Goal: Check status: Check status

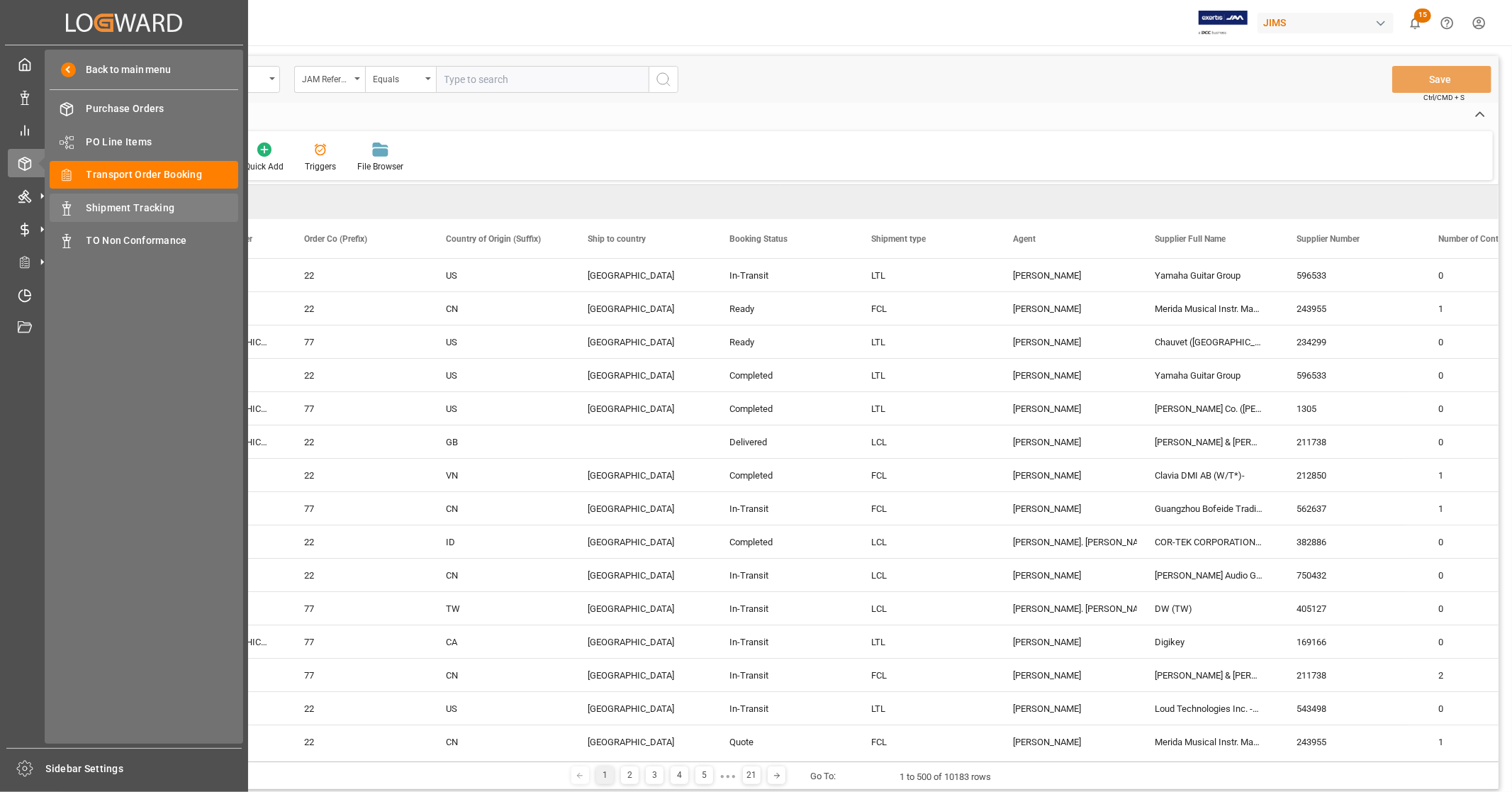
click at [149, 205] on span "Shipment Tracking" at bounding box center [163, 208] width 152 height 15
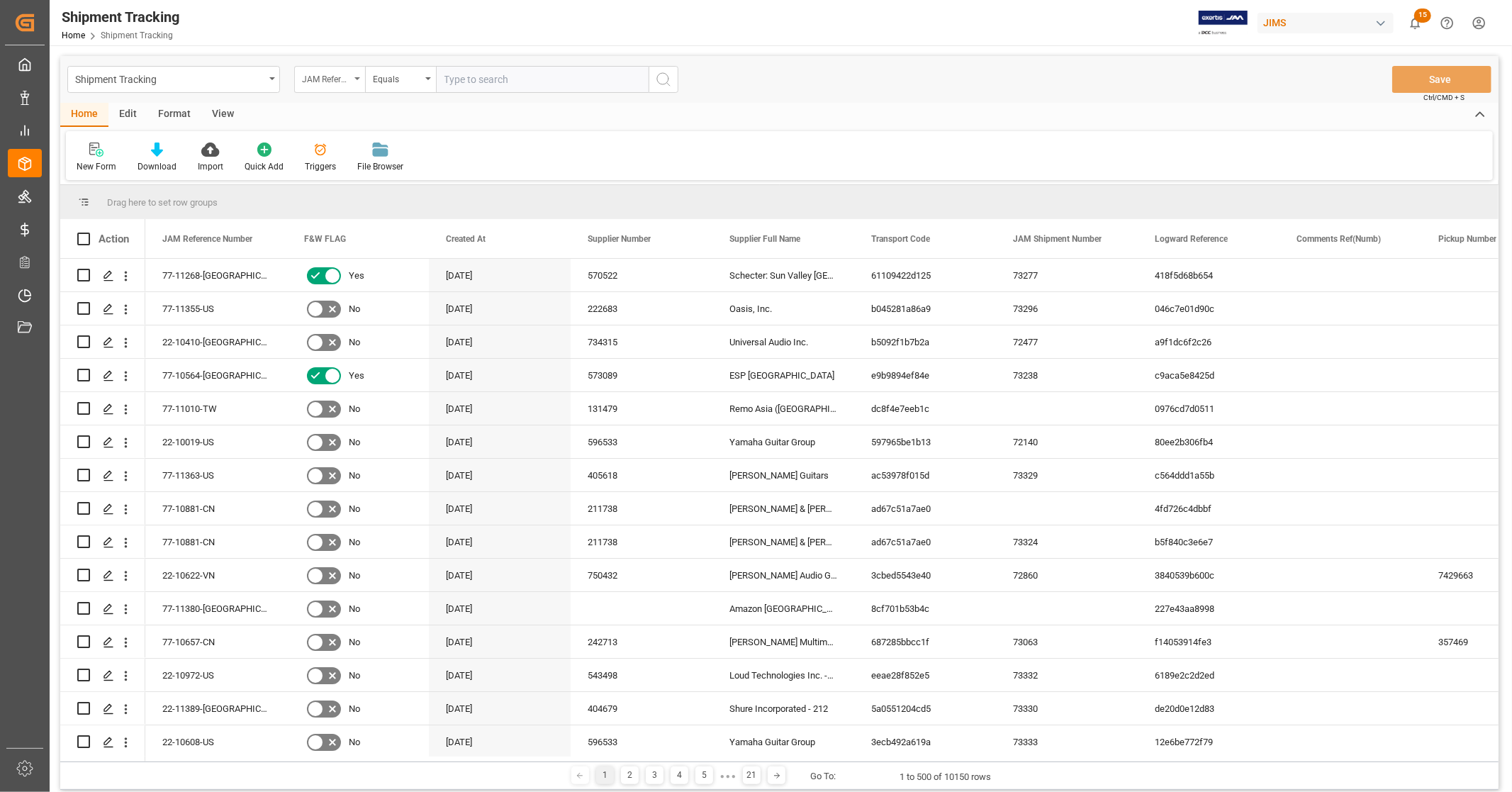
click at [348, 79] on div "JAM Reference Number" at bounding box center [326, 77] width 48 height 16
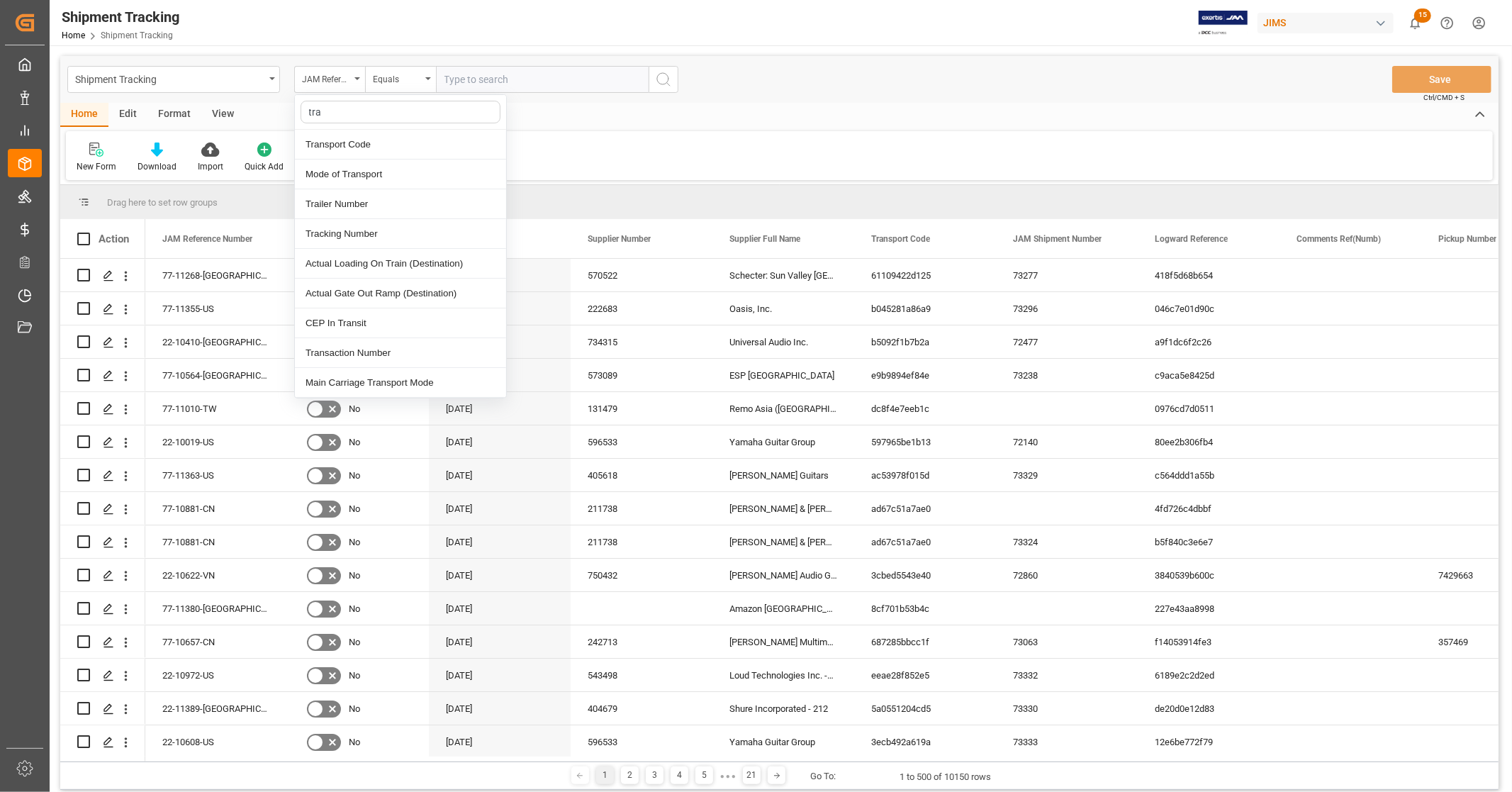
type input "trac"
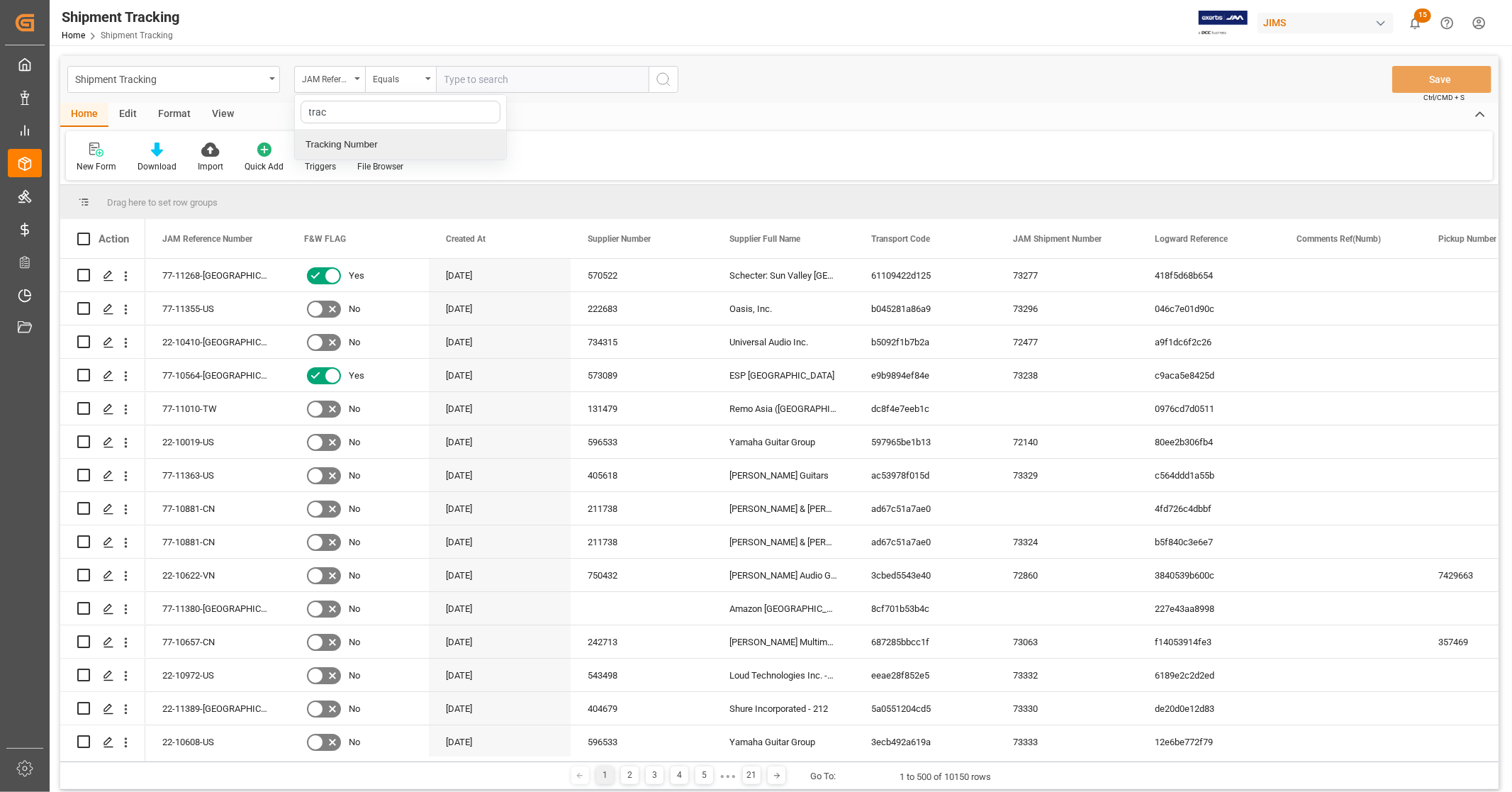
click at [362, 147] on div "Tracking Number" at bounding box center [401, 145] width 212 height 30
click at [499, 85] on input "text" at bounding box center [542, 79] width 212 height 27
paste input "7497719316"
type input "7497719316"
click at [665, 86] on icon "search button" at bounding box center [663, 79] width 17 height 17
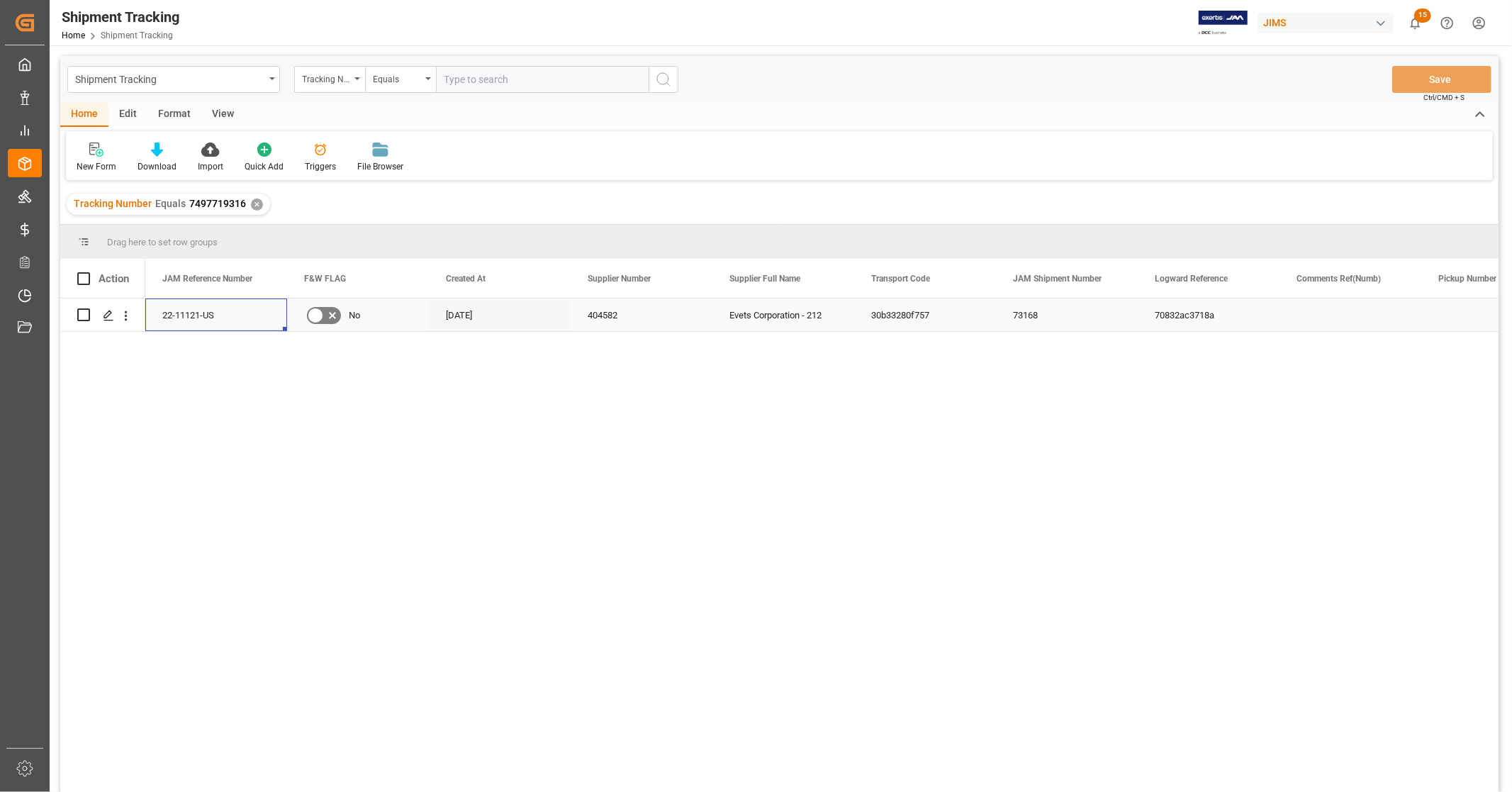
click at [247, 316] on div "22-11121-US" at bounding box center [216, 315] width 142 height 33
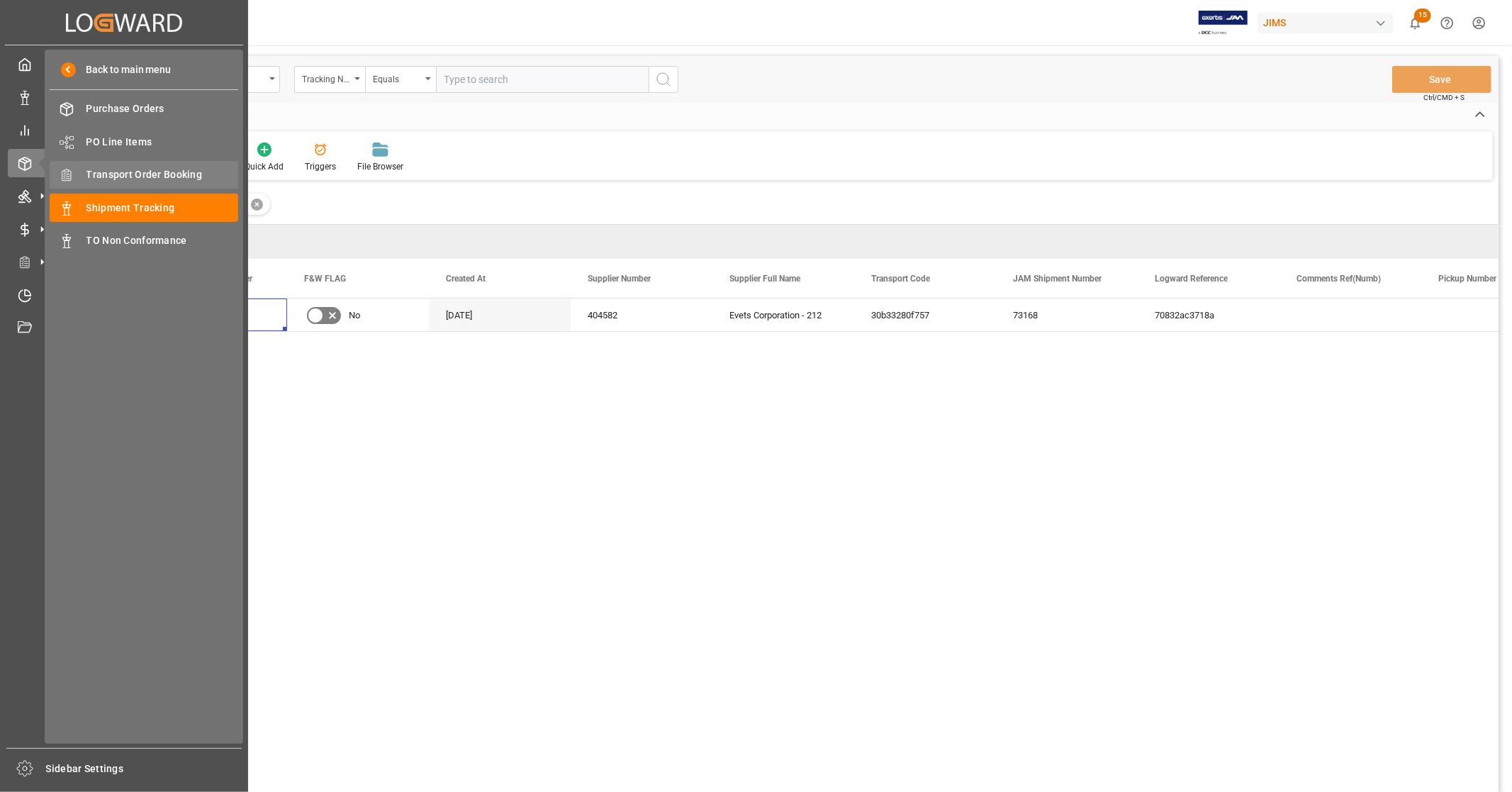
click at [182, 173] on span "Transport Order Booking" at bounding box center [163, 174] width 152 height 15
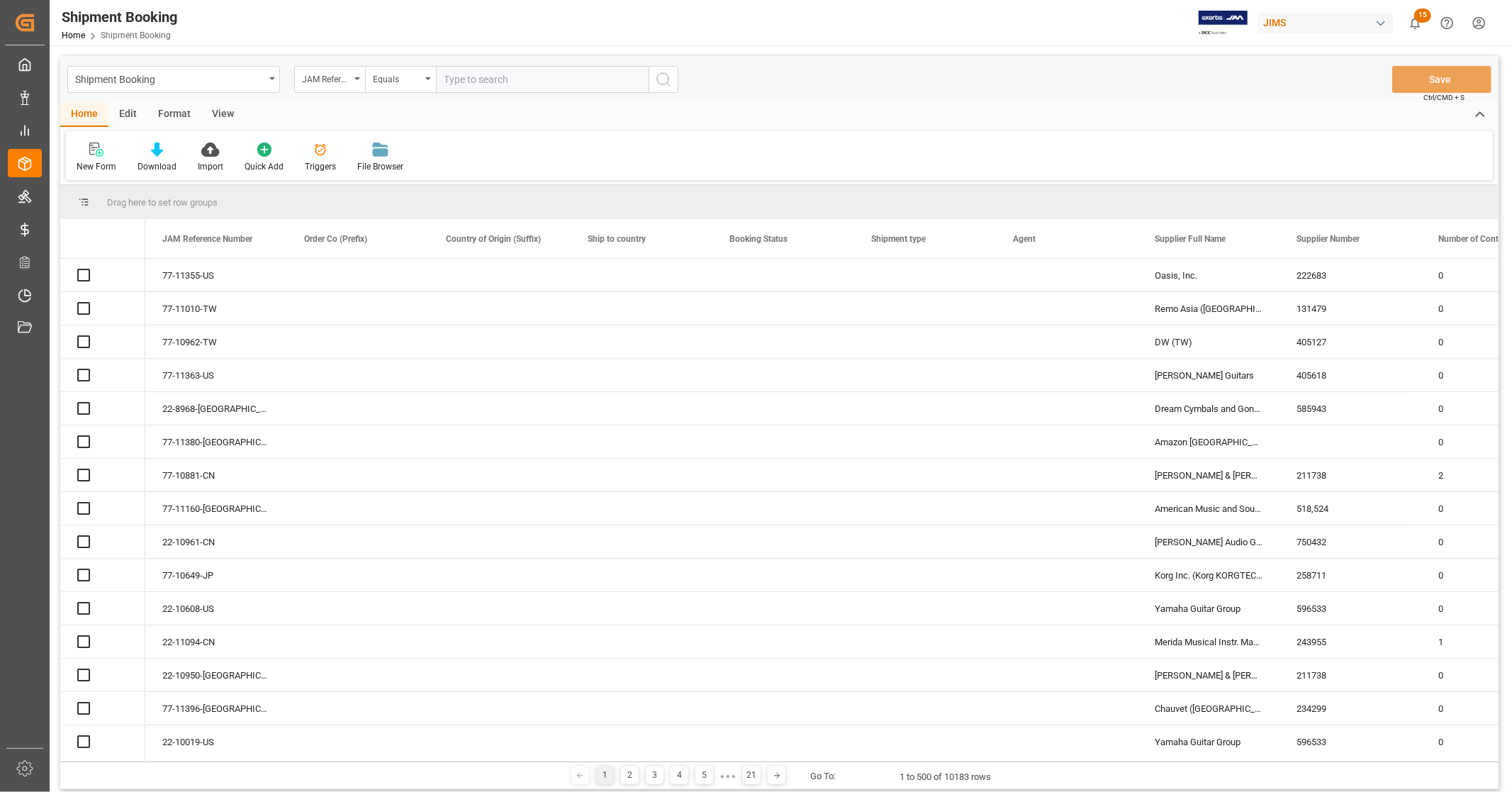
click at [561, 82] on input "text" at bounding box center [542, 79] width 212 height 27
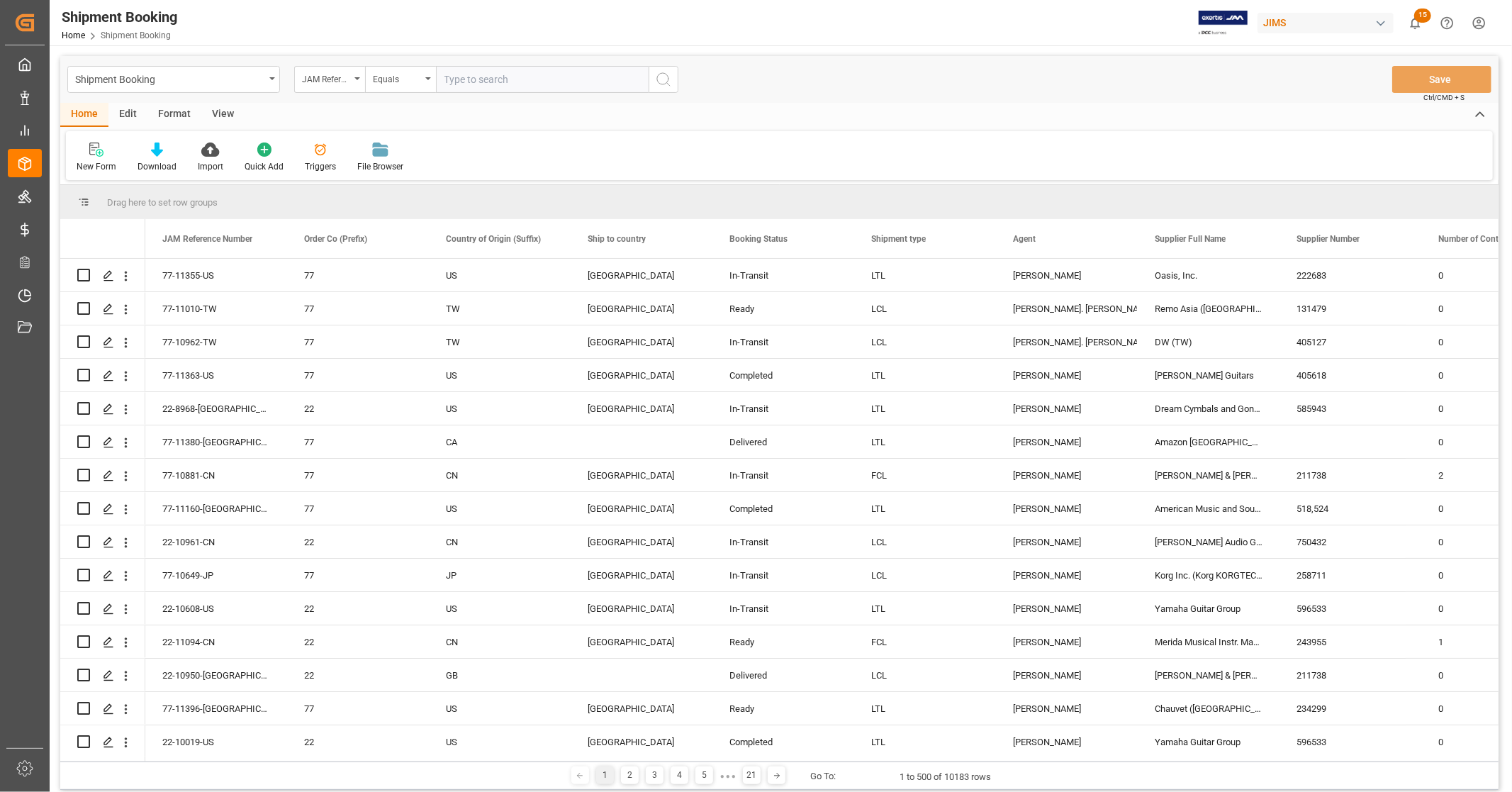
paste input "77-11082-[GEOGRAPHIC_DATA]"
type input "77-11082-[GEOGRAPHIC_DATA]"
click at [662, 80] on icon "search button" at bounding box center [663, 79] width 17 height 17
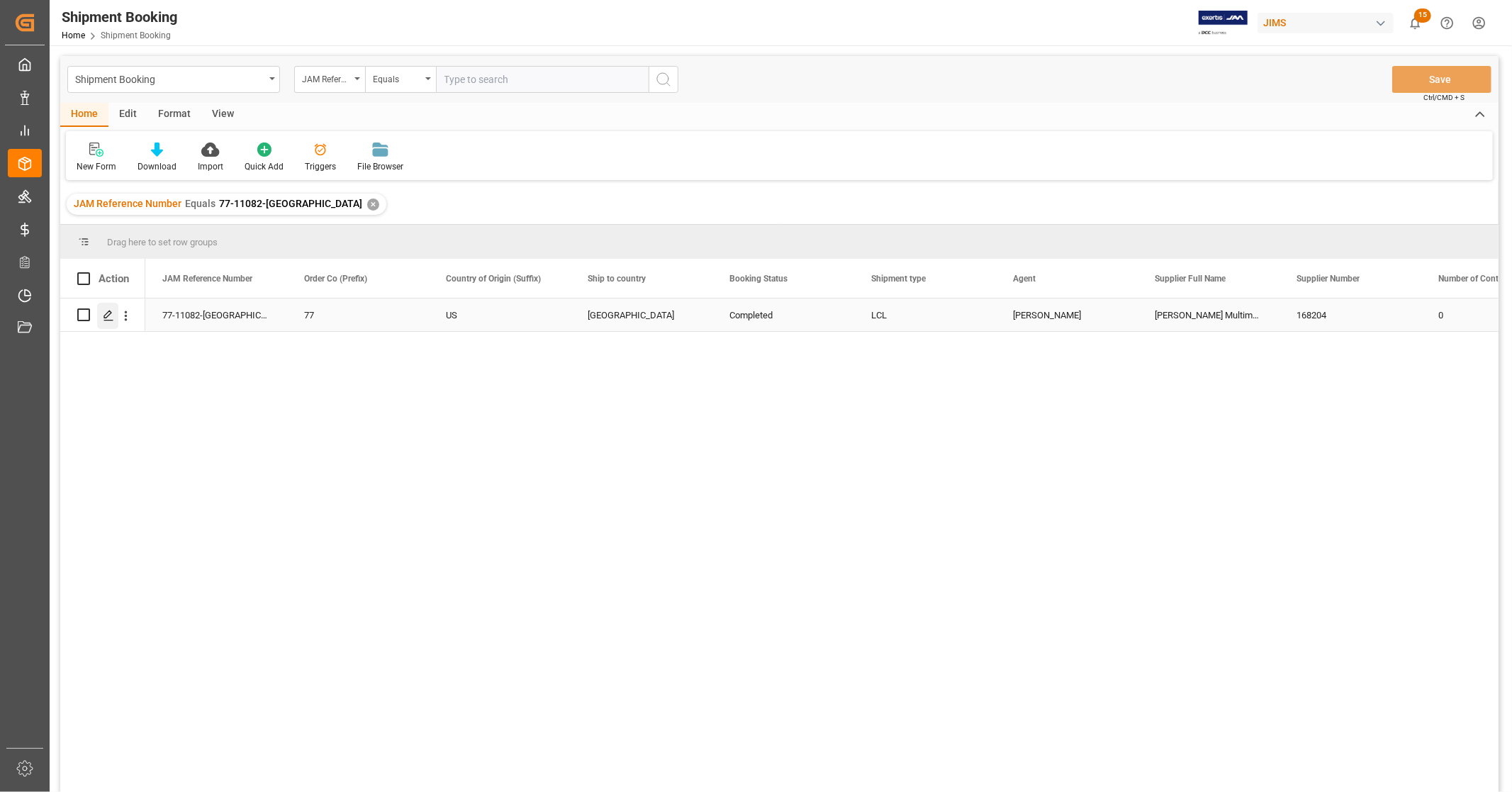
click at [108, 314] on icon "Press SPACE to select this row." at bounding box center [108, 315] width 12 height 12
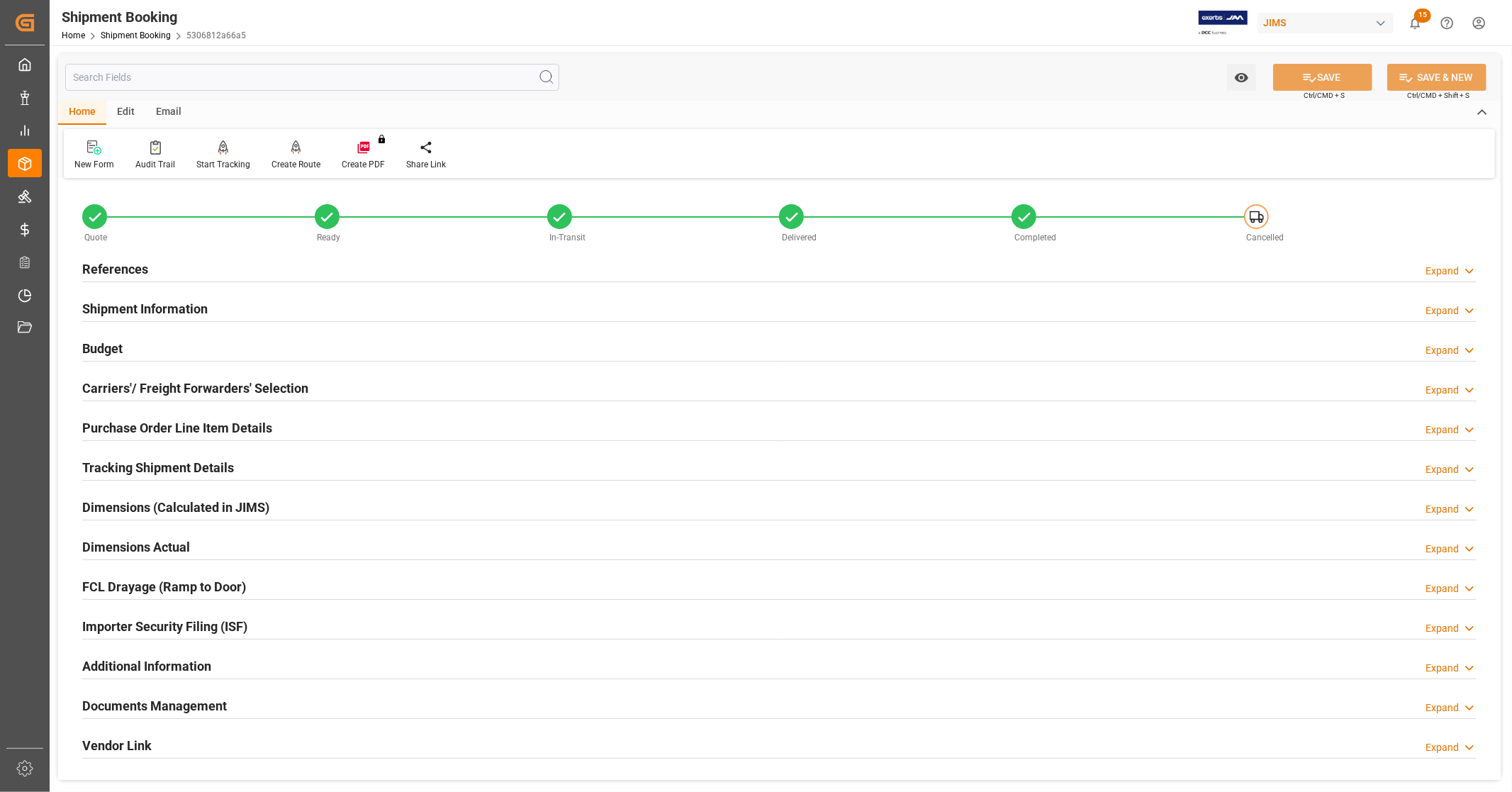
scroll to position [273, 0]
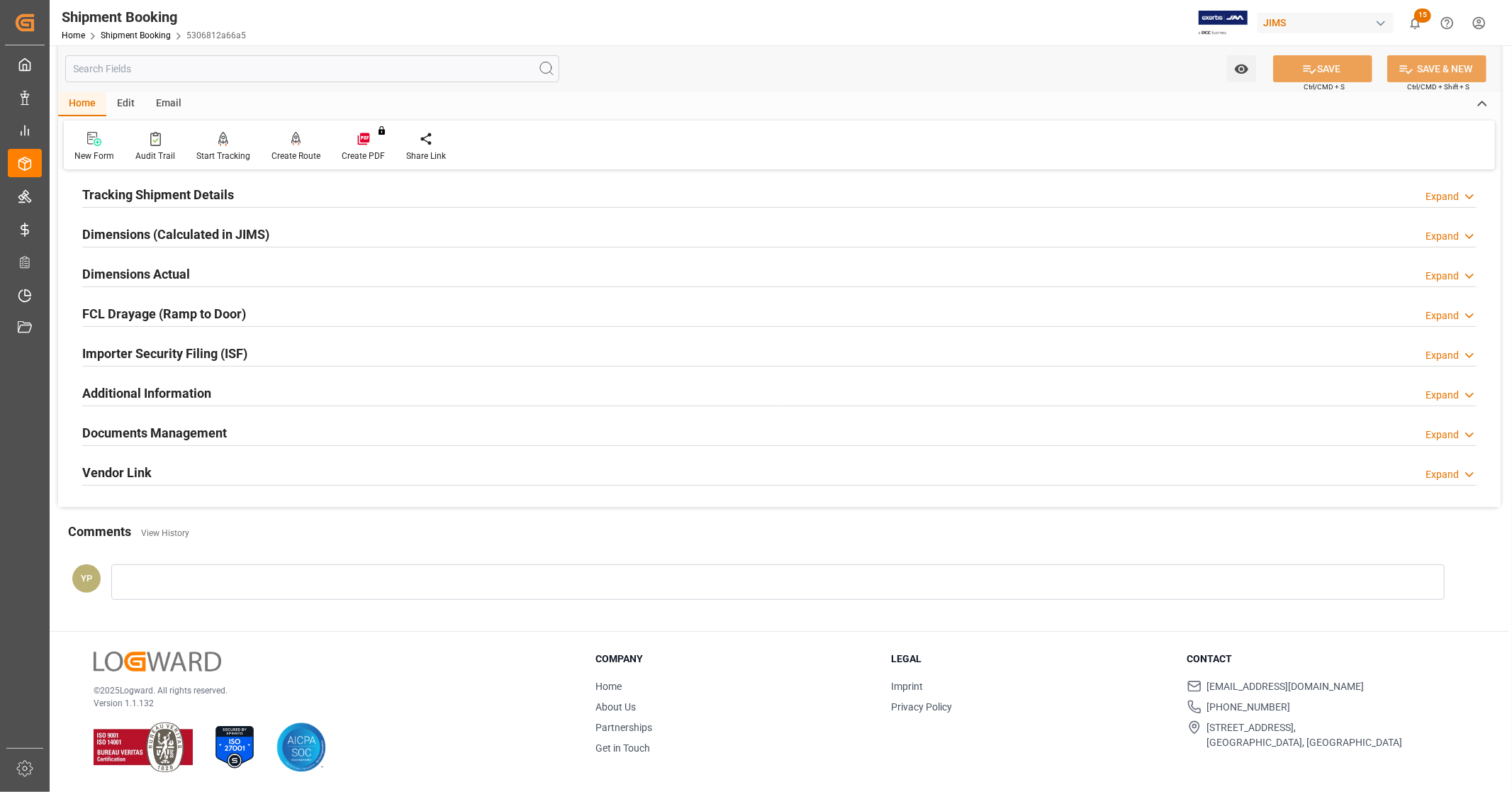
click at [163, 431] on h2 "Documents Management" at bounding box center [155, 433] width 145 height 19
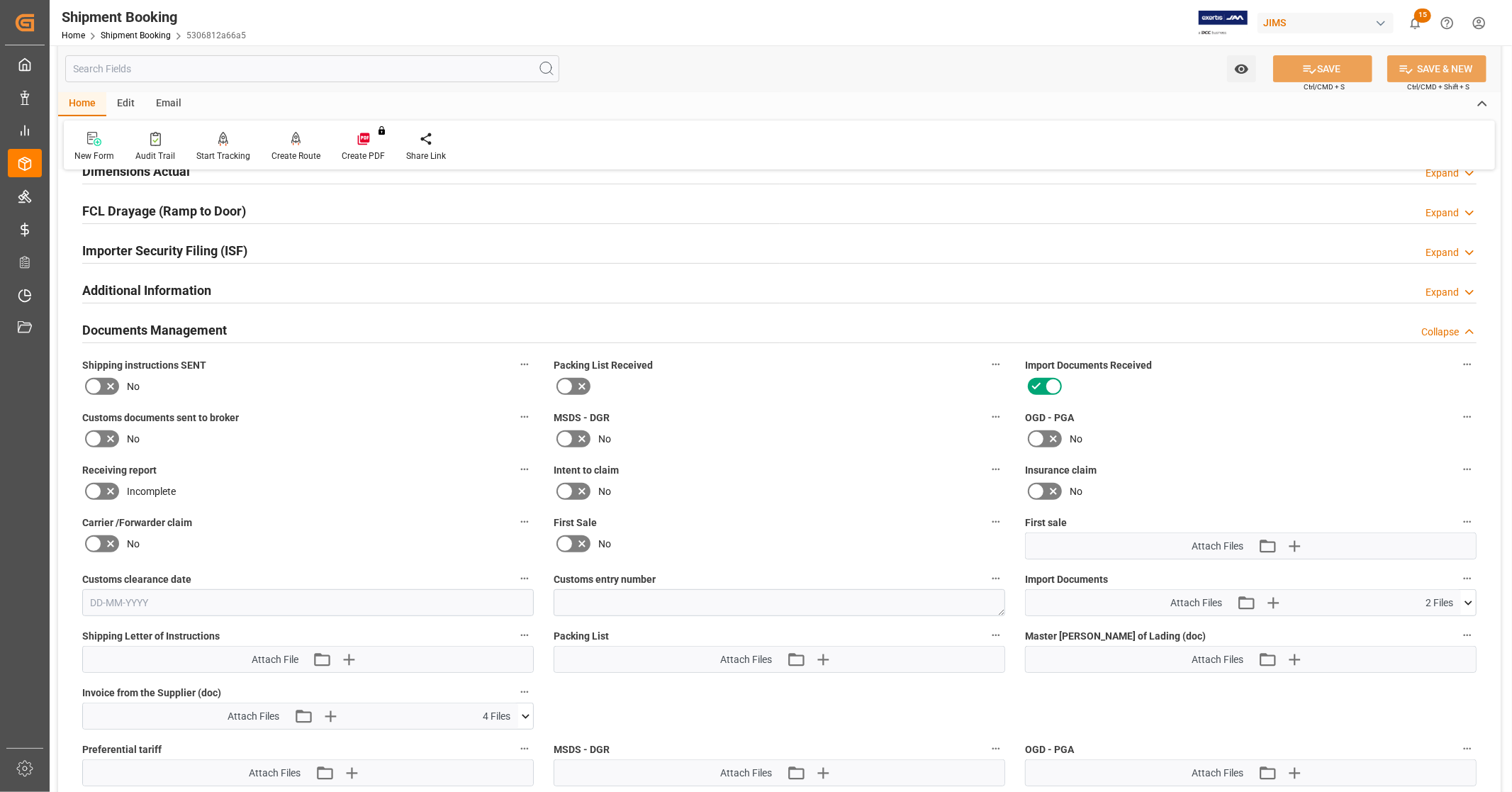
scroll to position [509, 0]
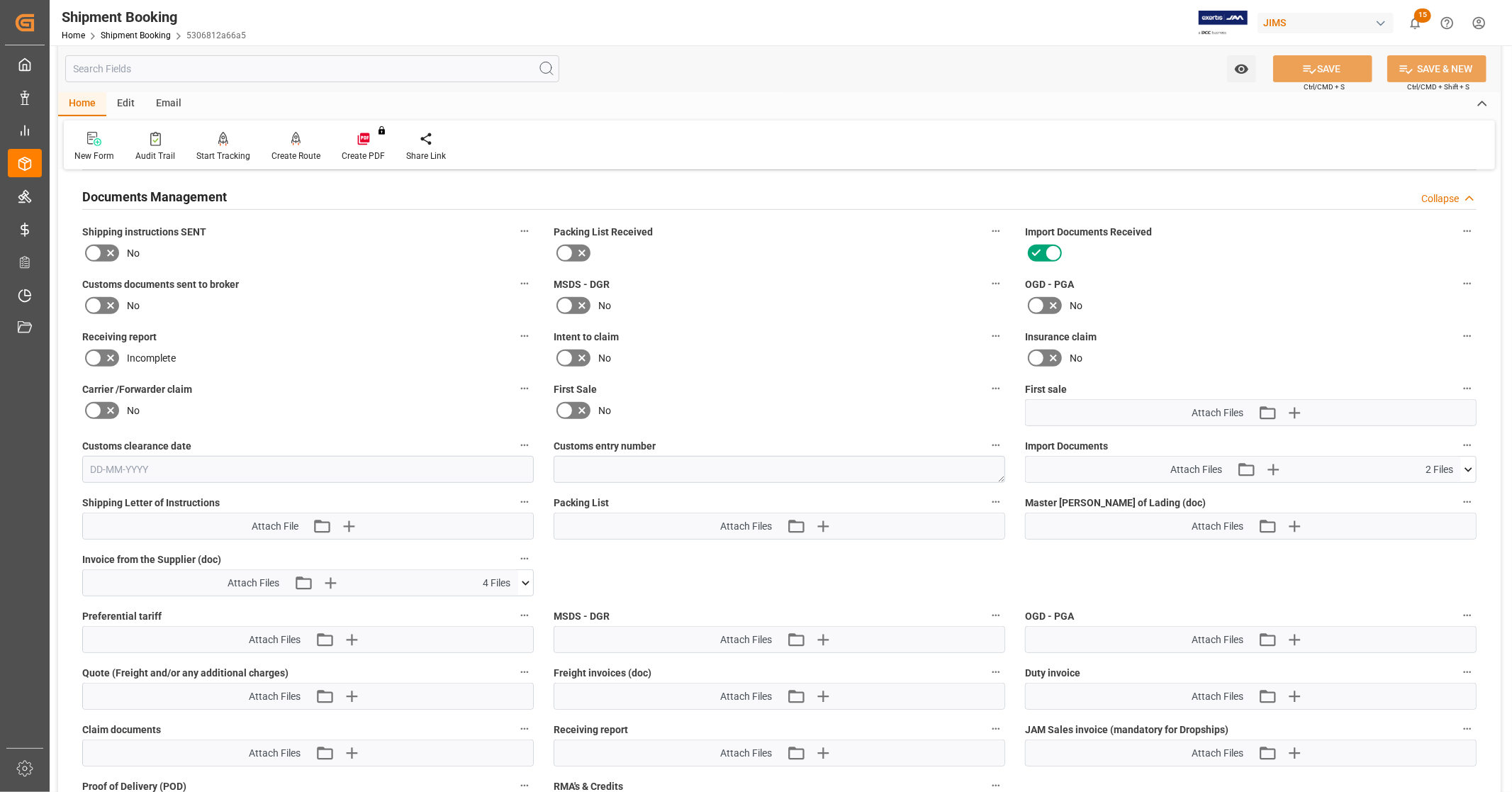
click at [1472, 465] on icon at bounding box center [1468, 469] width 15 height 15
click at [1469, 468] on icon at bounding box center [1468, 469] width 15 height 15
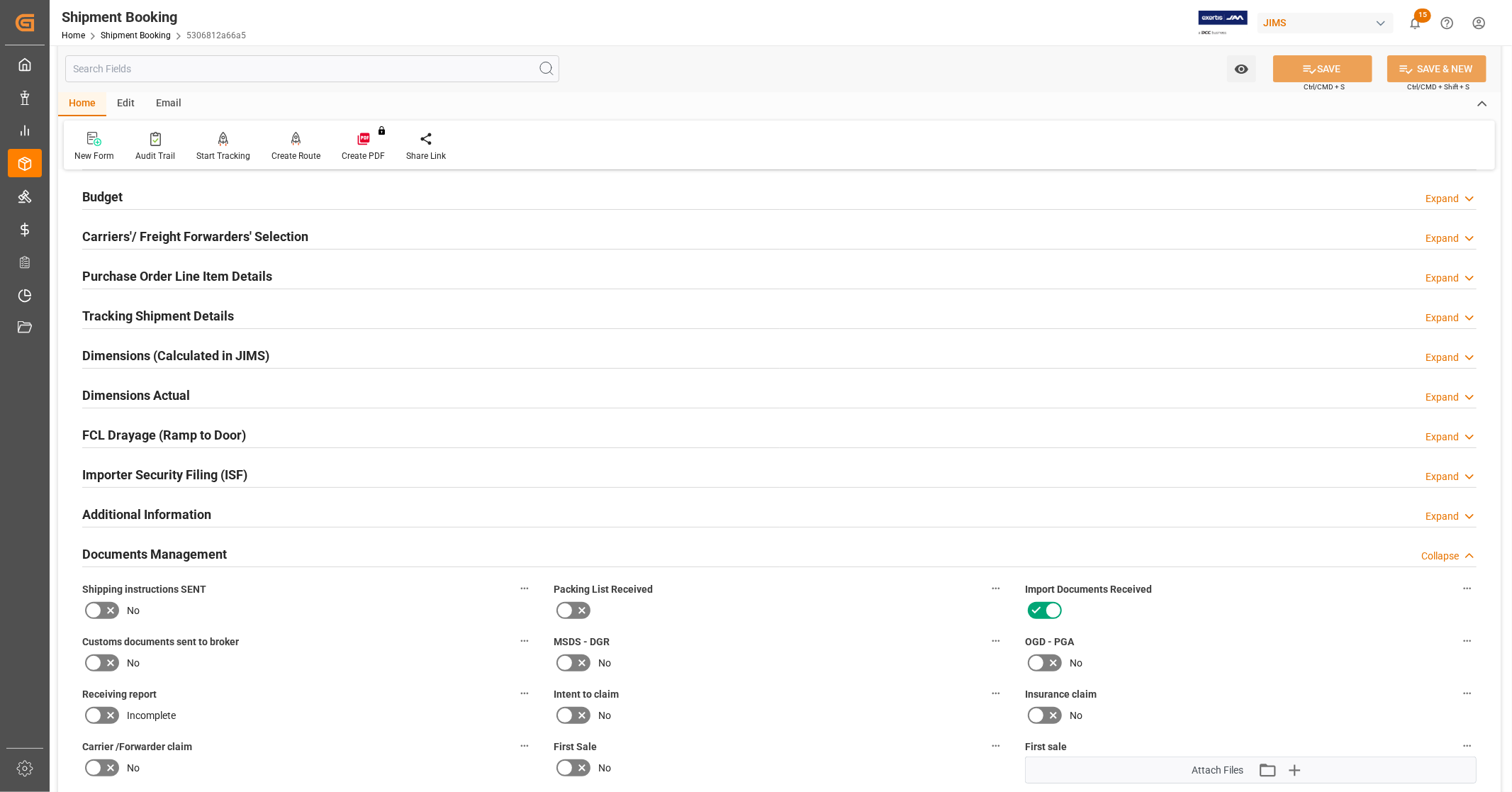
scroll to position [0, 0]
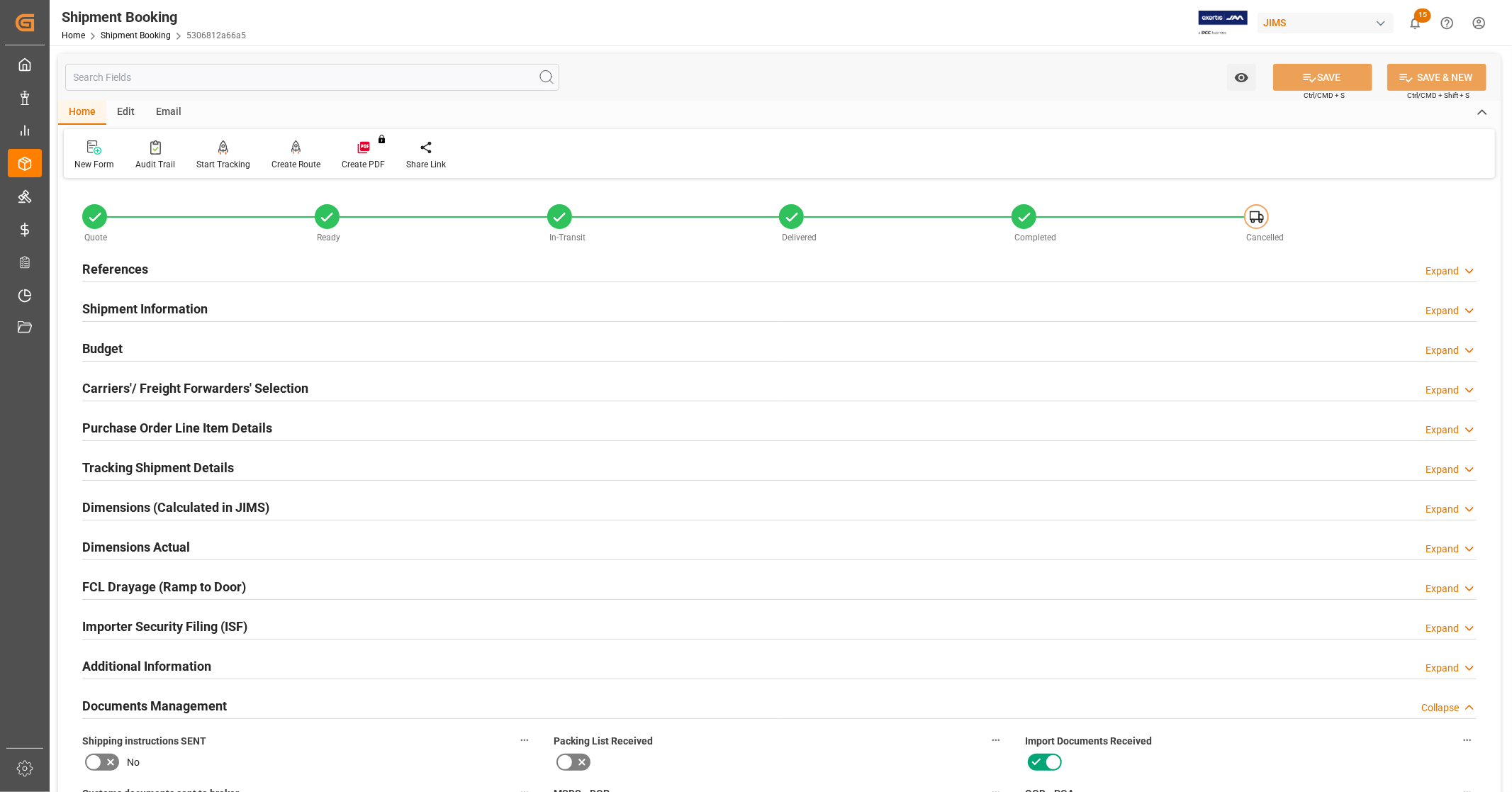
click at [205, 268] on div "References Expand" at bounding box center [779, 268] width 1395 height 27
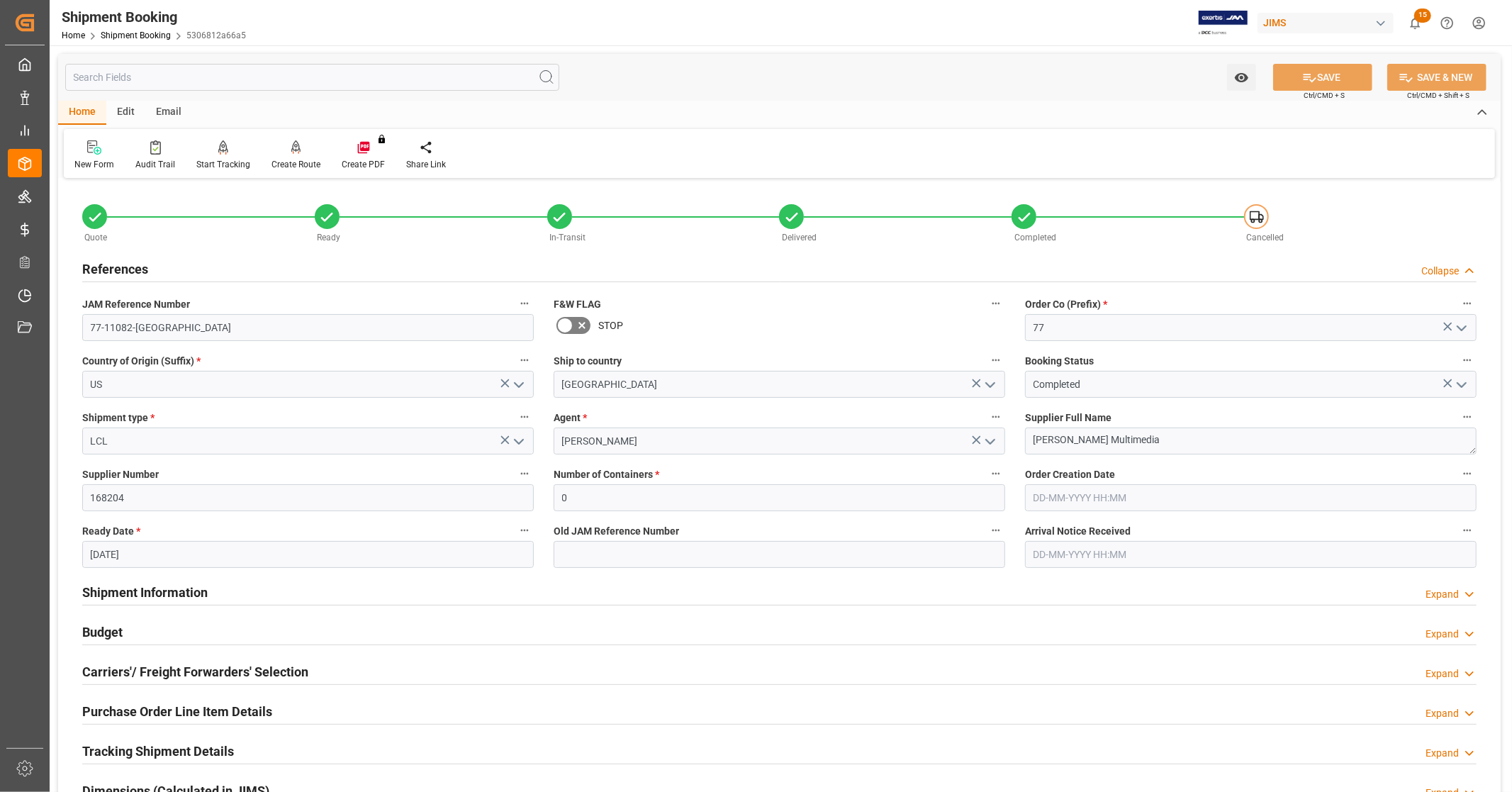
click at [205, 268] on div "References Collapse" at bounding box center [779, 268] width 1395 height 27
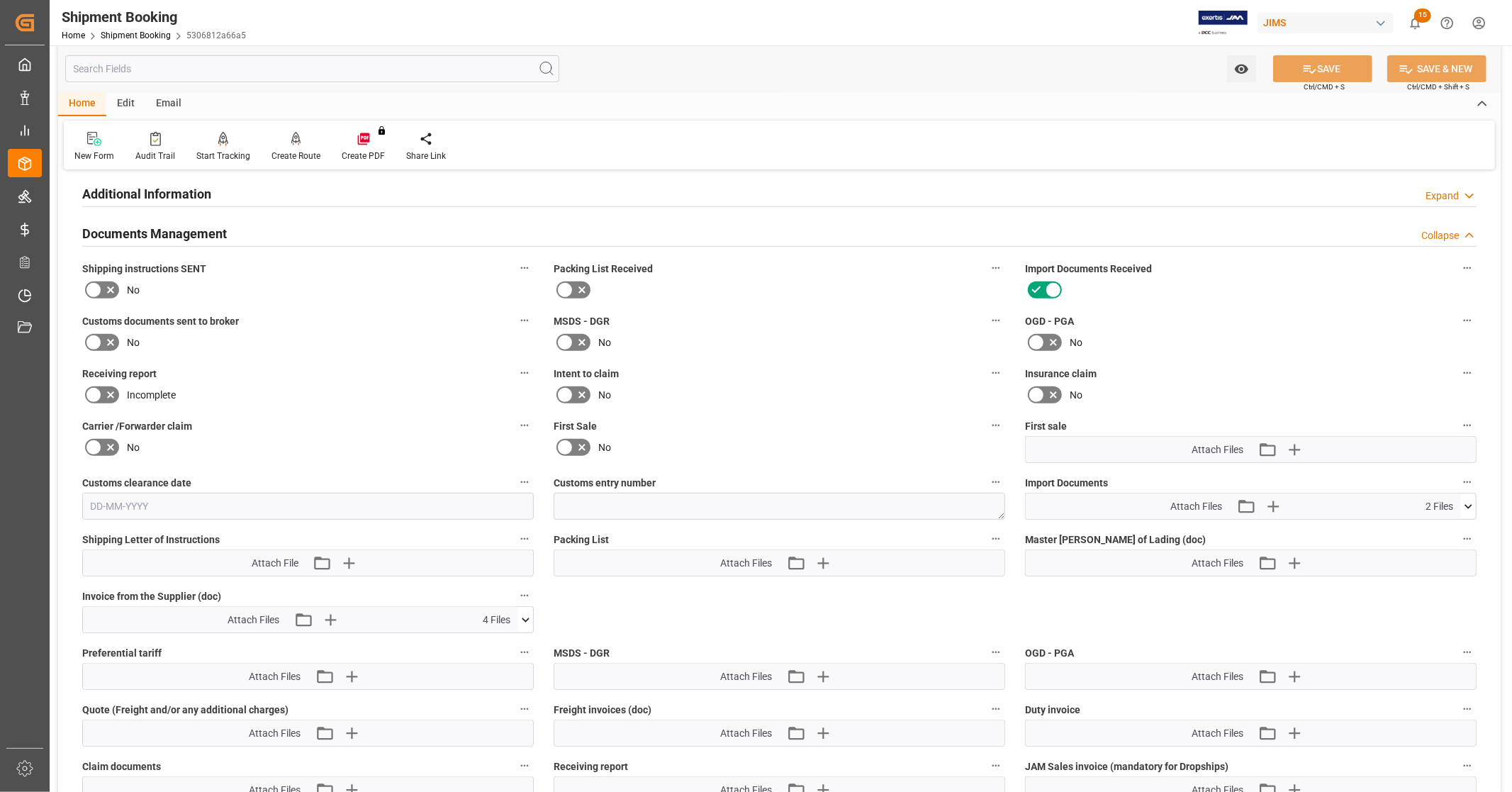
scroll to position [551, 0]
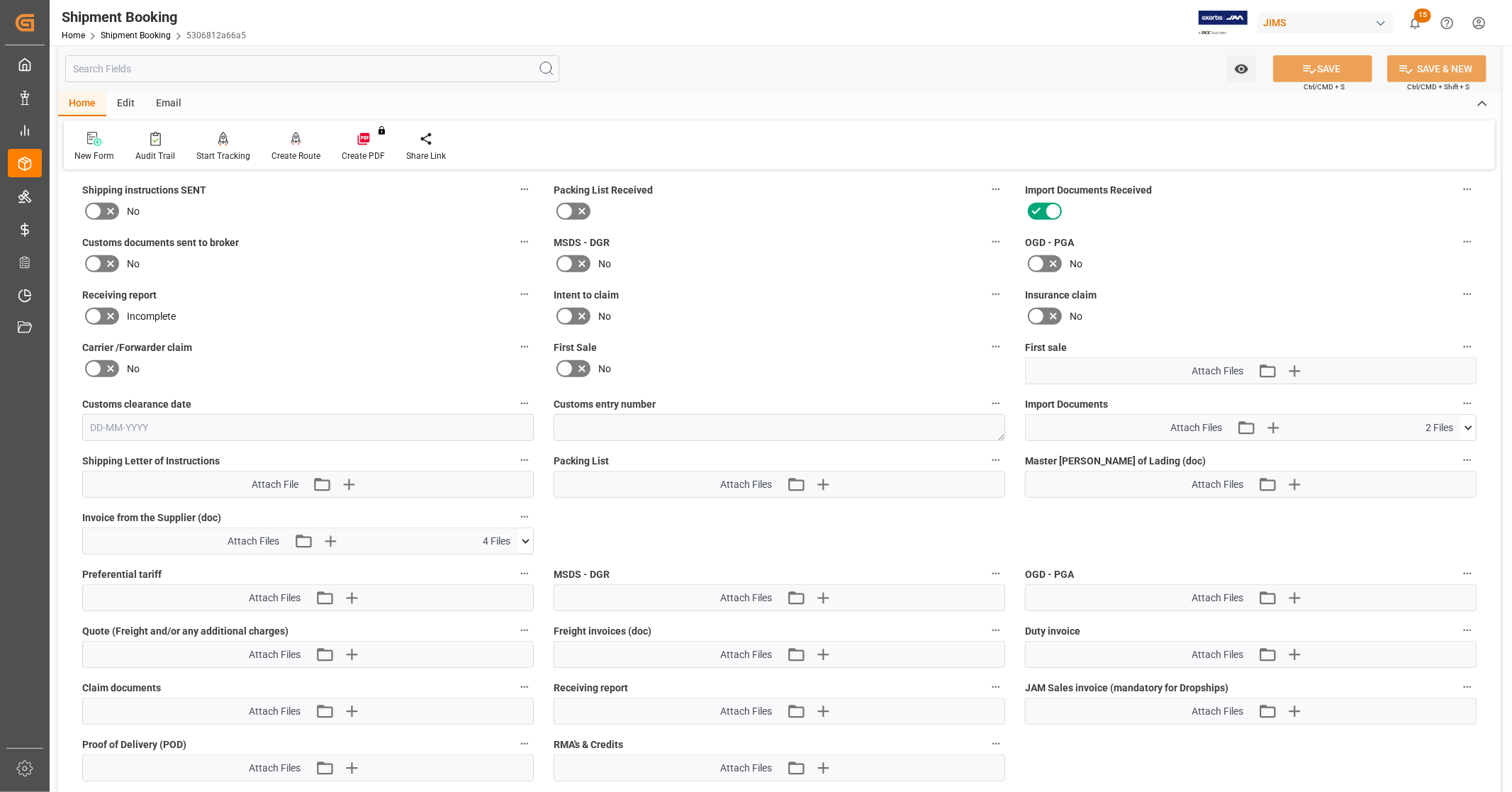
click at [523, 541] on icon at bounding box center [525, 541] width 15 height 15
click at [488, 564] on icon at bounding box center [488, 568] width 12 height 12
click at [485, 579] on icon at bounding box center [488, 583] width 12 height 12
click at [485, 593] on icon at bounding box center [488, 598] width 12 height 12
click at [489, 612] on icon at bounding box center [488, 612] width 15 height 15
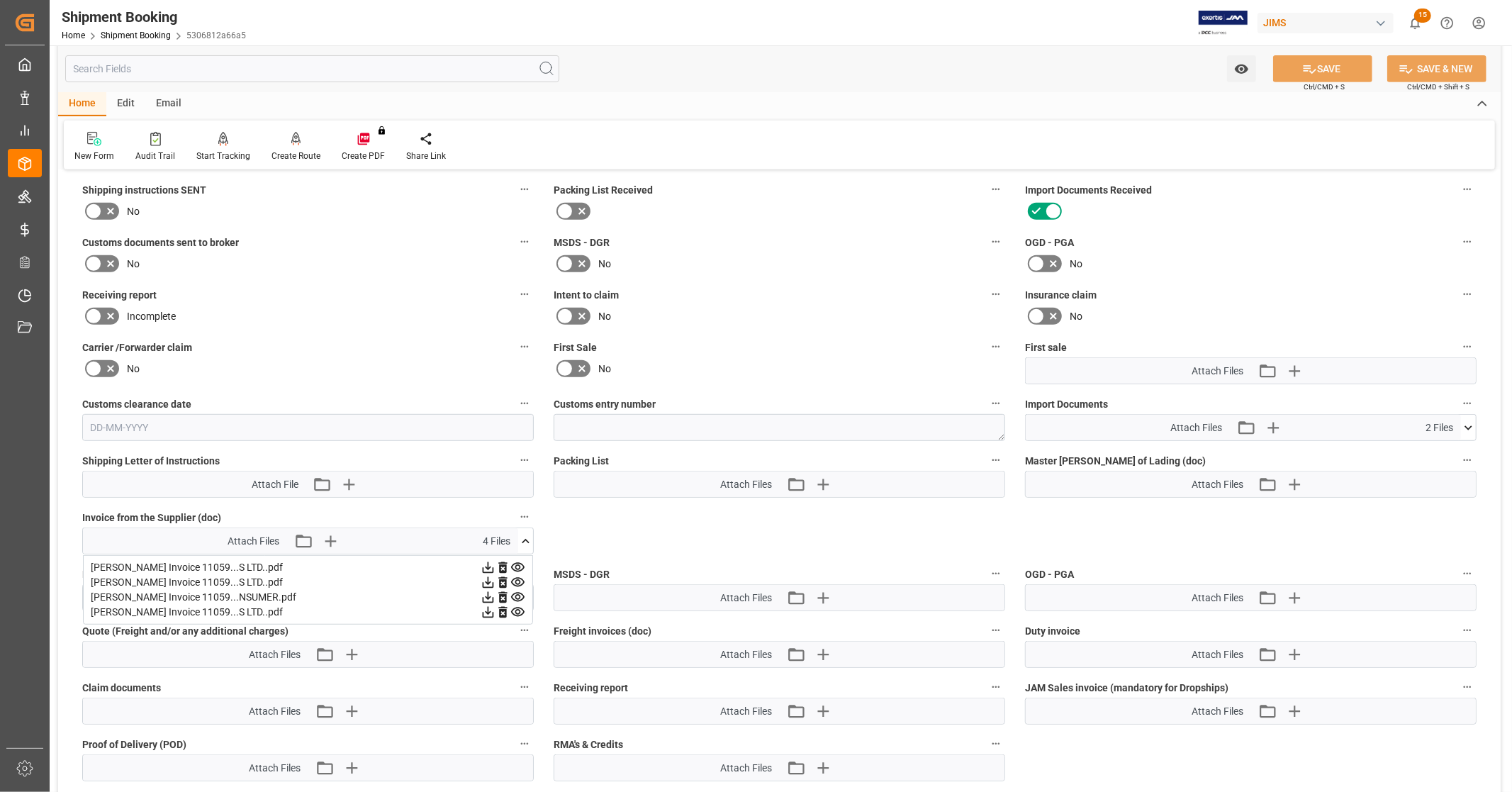
click at [523, 539] on icon at bounding box center [526, 541] width 8 height 4
click at [1470, 426] on icon at bounding box center [1468, 428] width 15 height 15
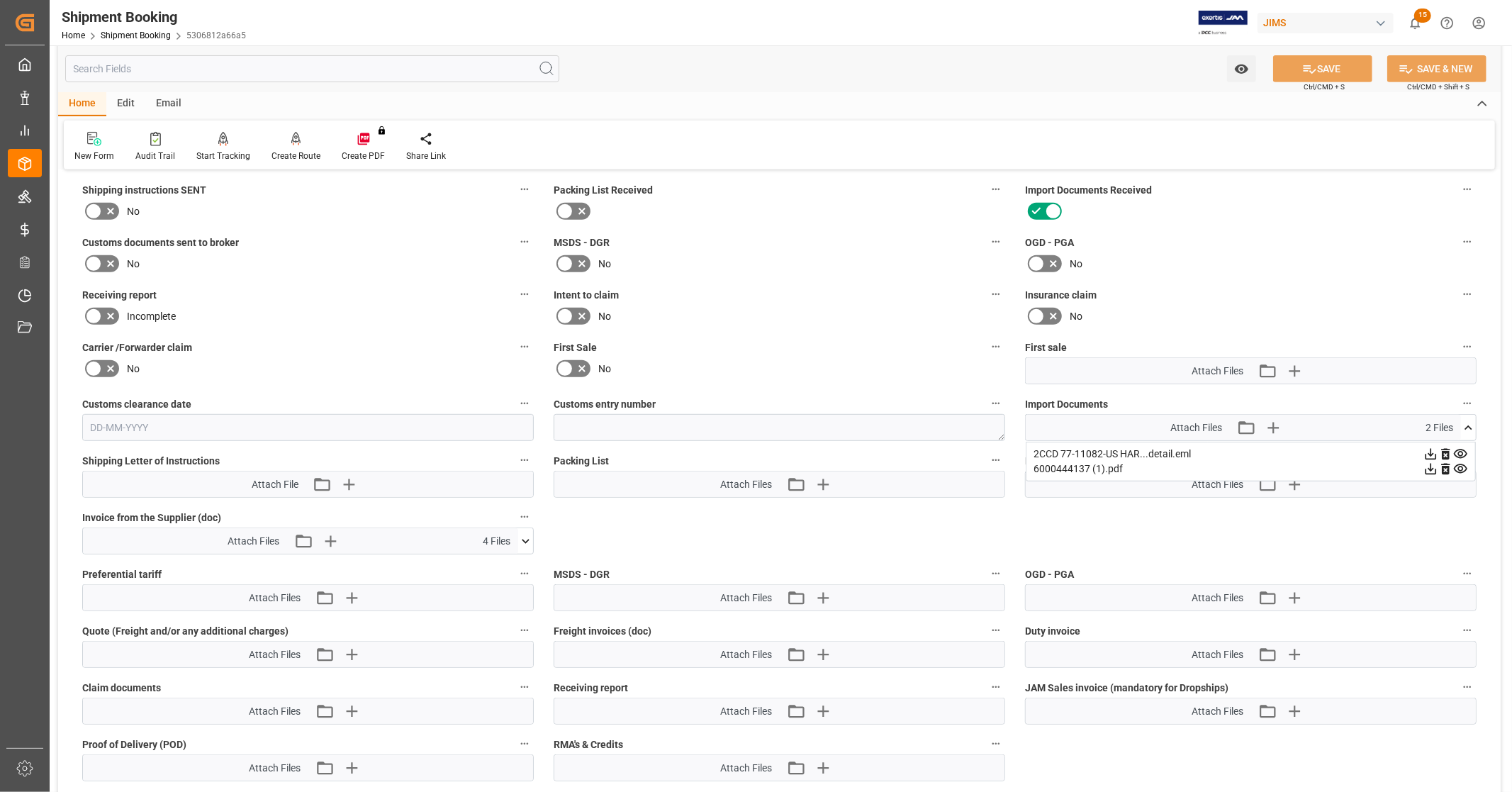
click at [1461, 464] on icon at bounding box center [1461, 468] width 15 height 15
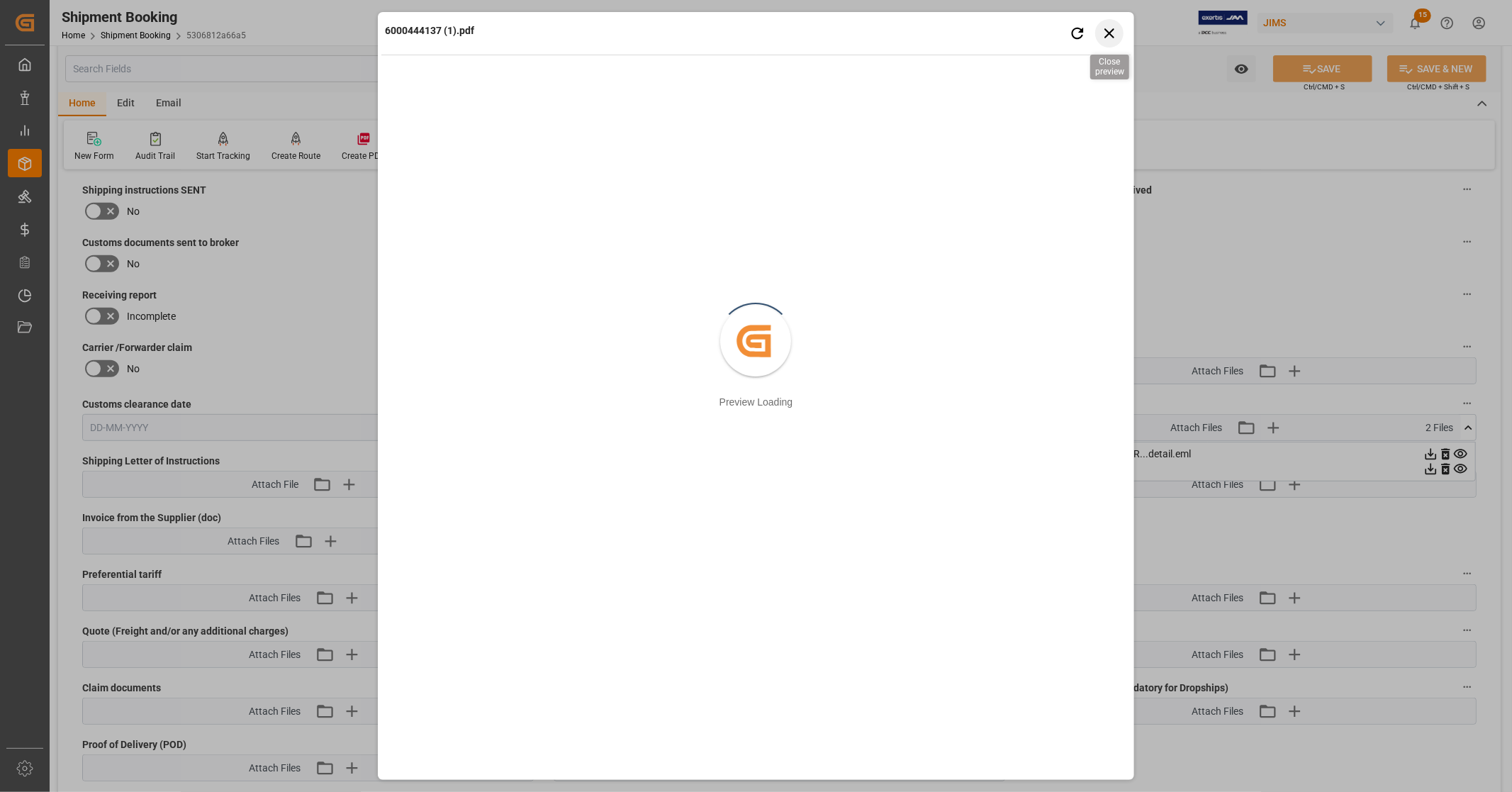
click at [1117, 31] on icon "button" at bounding box center [1109, 33] width 18 height 18
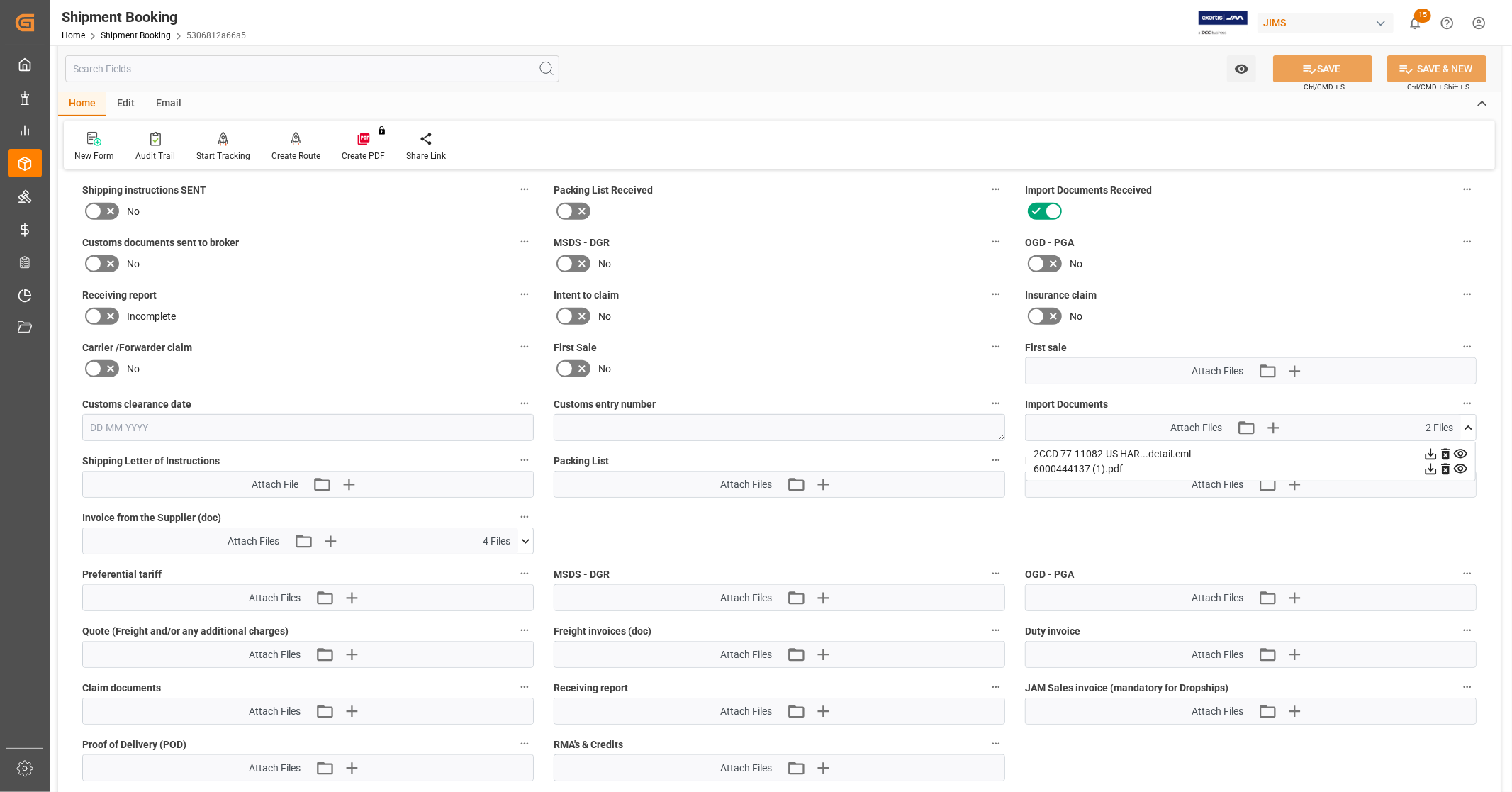
click at [1428, 451] on icon at bounding box center [1430, 454] width 15 height 15
click at [1470, 426] on icon at bounding box center [1468, 428] width 15 height 15
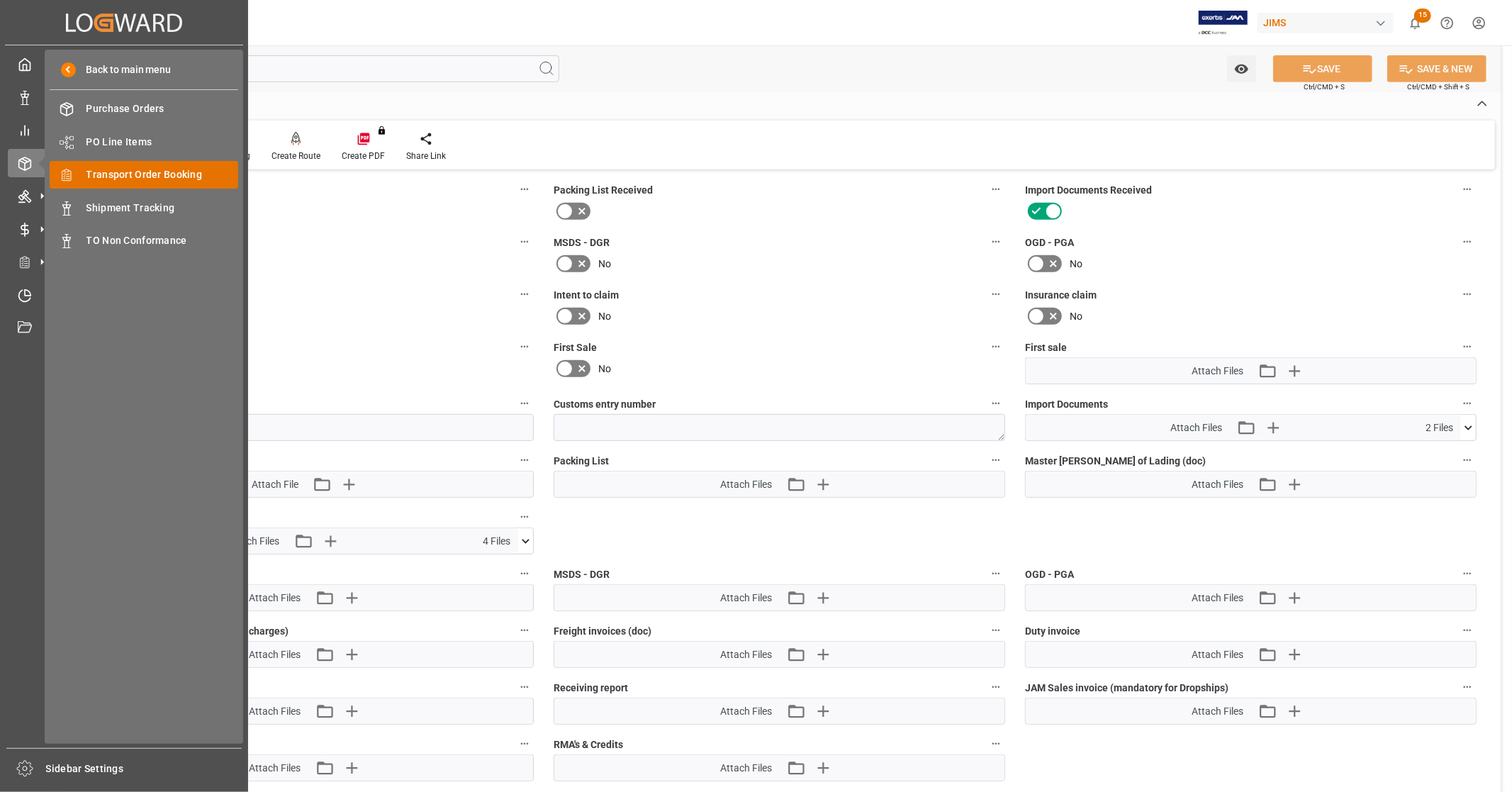
click at [173, 180] on span "Transport Order Booking" at bounding box center [163, 174] width 152 height 15
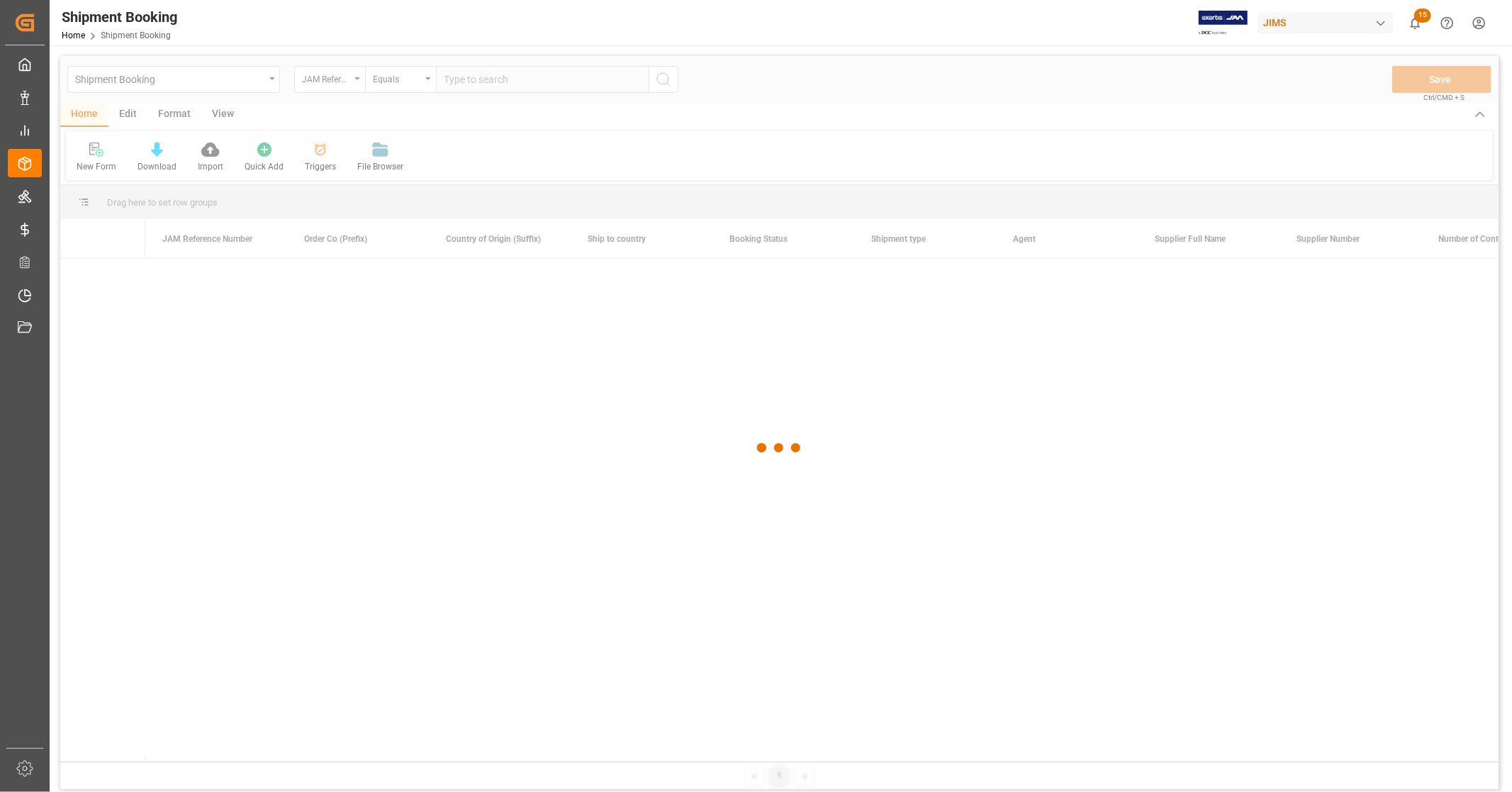
click at [528, 79] on div at bounding box center [779, 447] width 1438 height 783
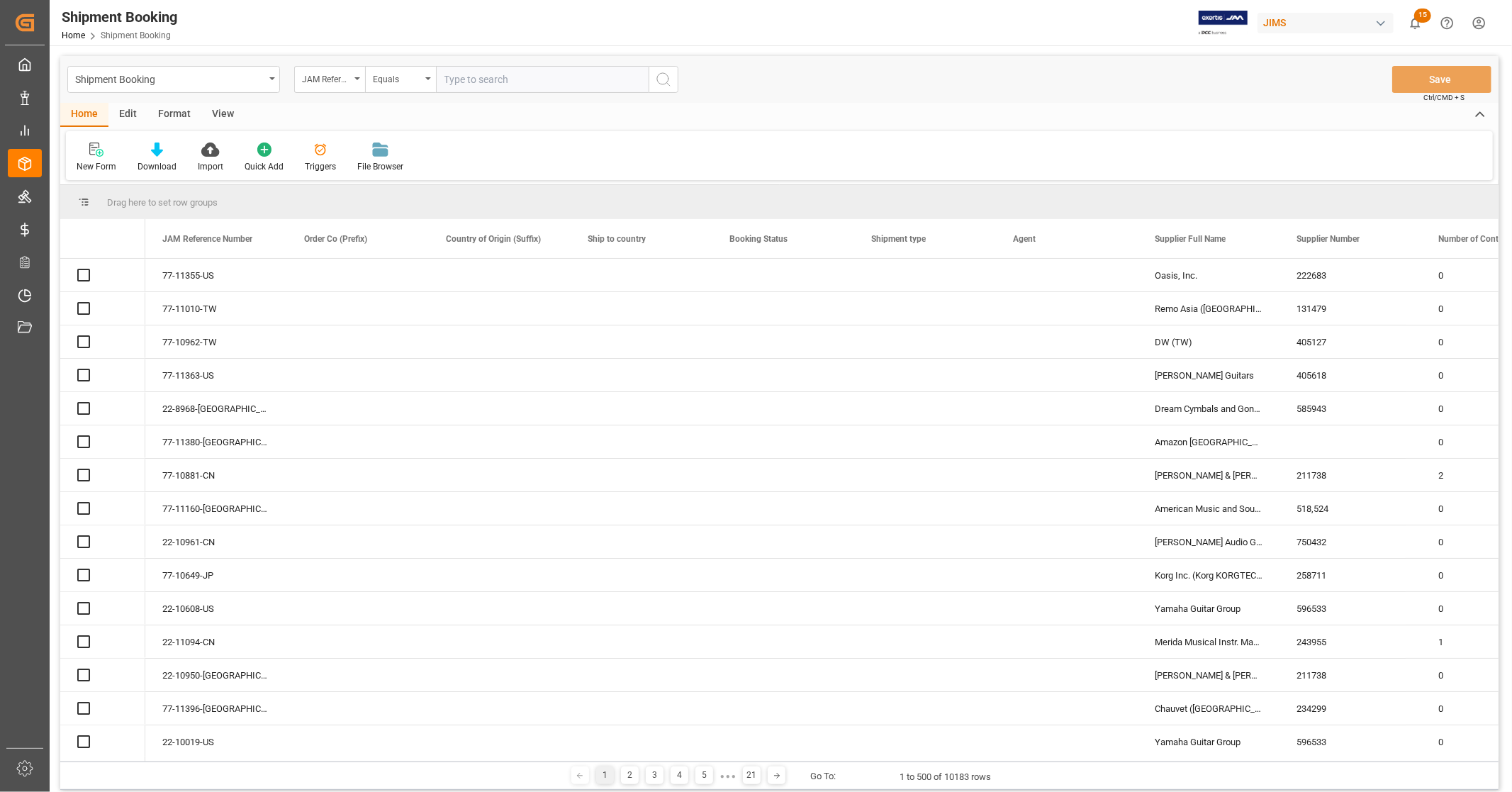
click at [528, 79] on input "text" at bounding box center [542, 79] width 212 height 27
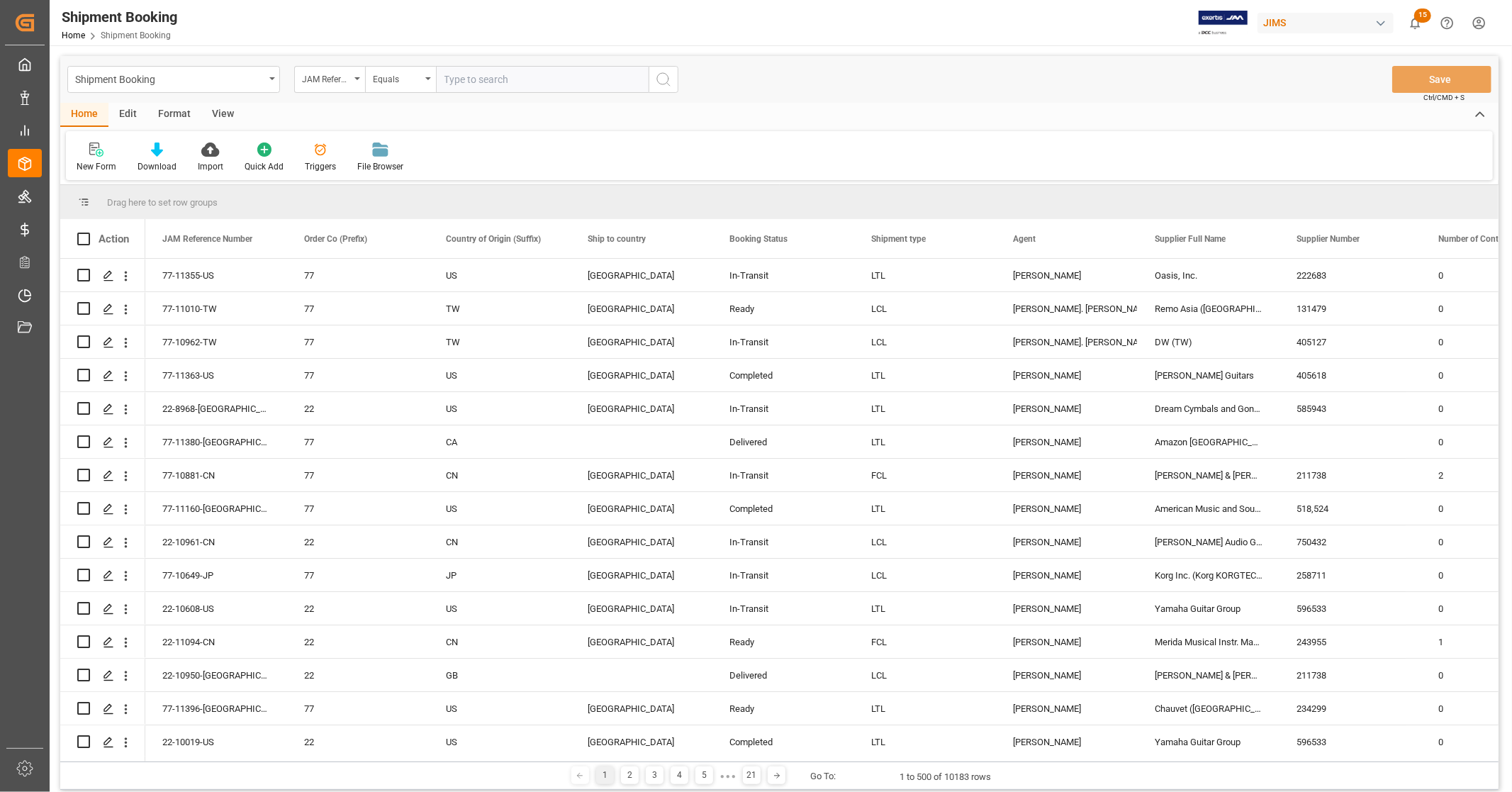
paste input "77-11160-[GEOGRAPHIC_DATA]"
type input "77-11160-[GEOGRAPHIC_DATA]"
click at [657, 80] on circle "search button" at bounding box center [663, 79] width 12 height 12
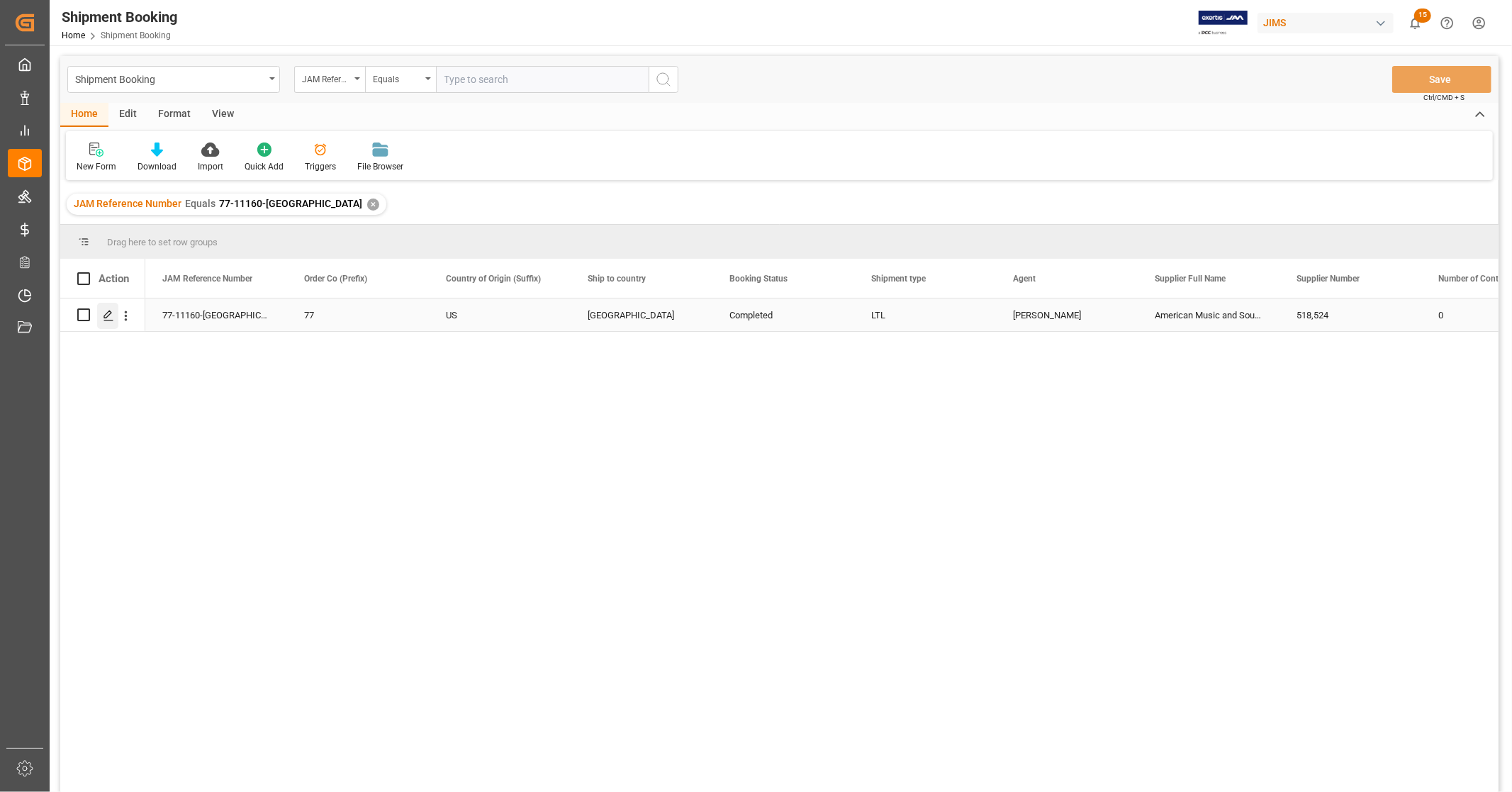
click at [108, 315] on polygon "Press SPACE to select this row." at bounding box center [107, 314] width 7 height 7
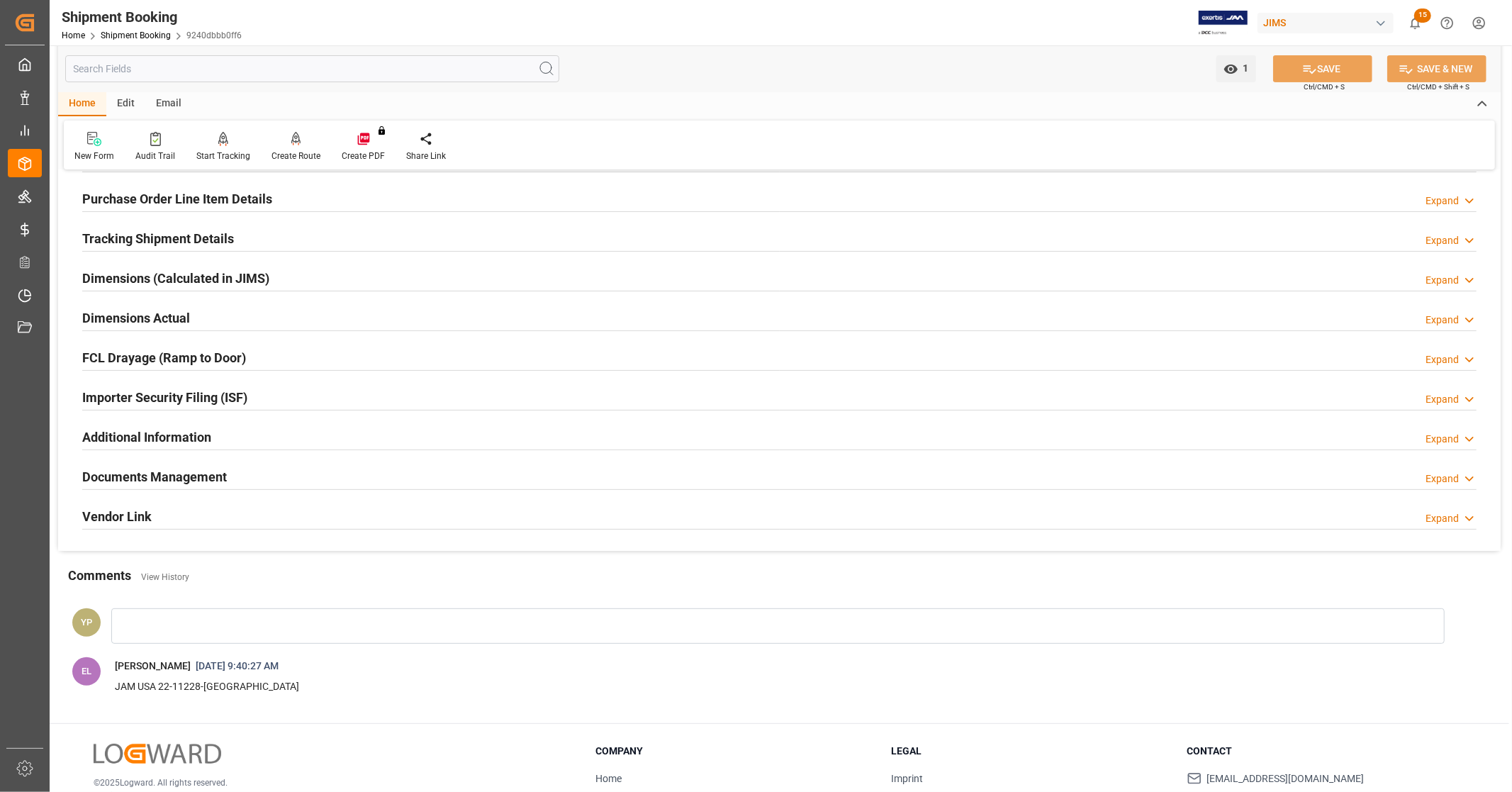
scroll to position [237, 0]
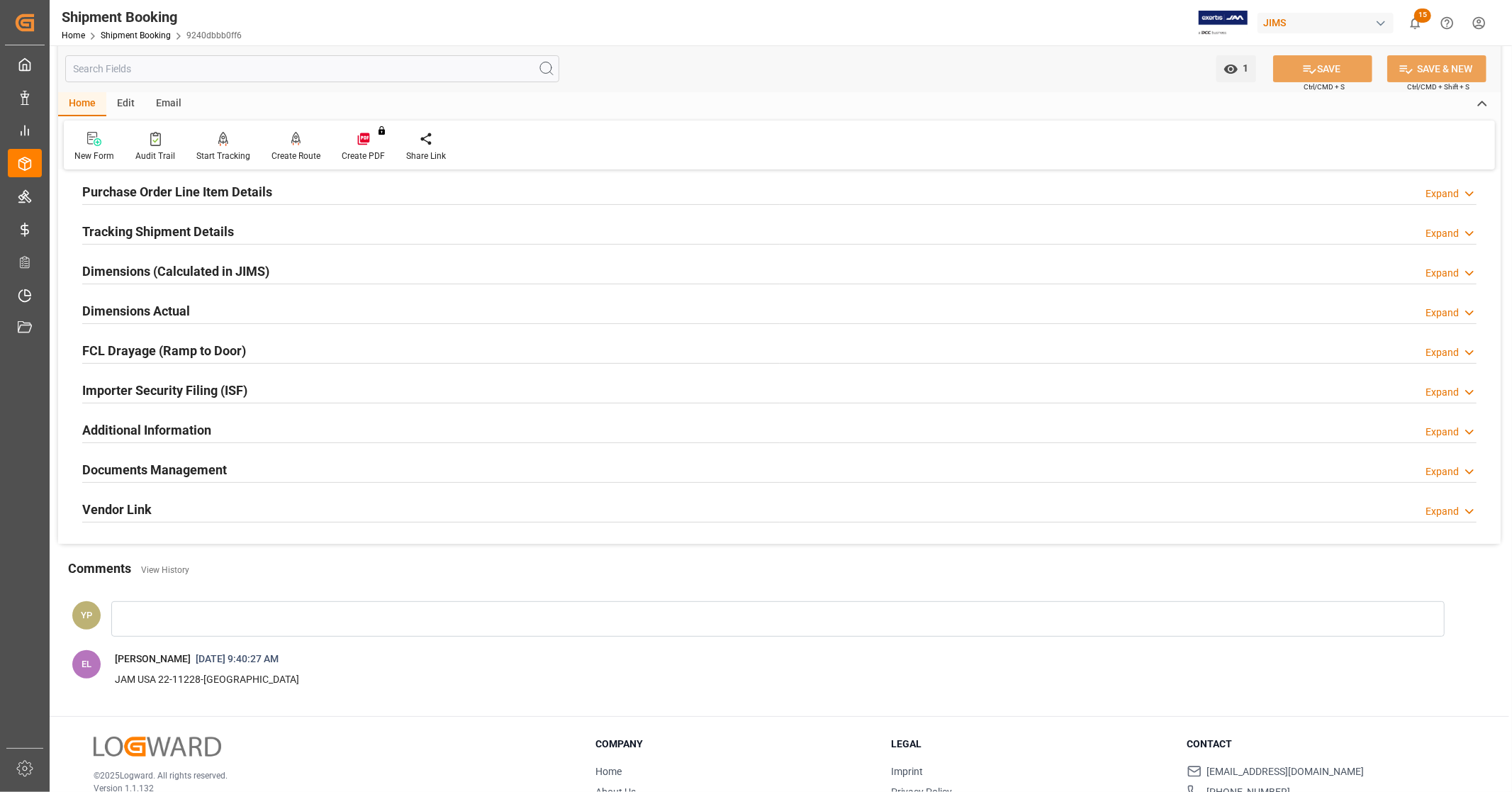
click at [188, 472] on h2 "Documents Management" at bounding box center [155, 470] width 145 height 19
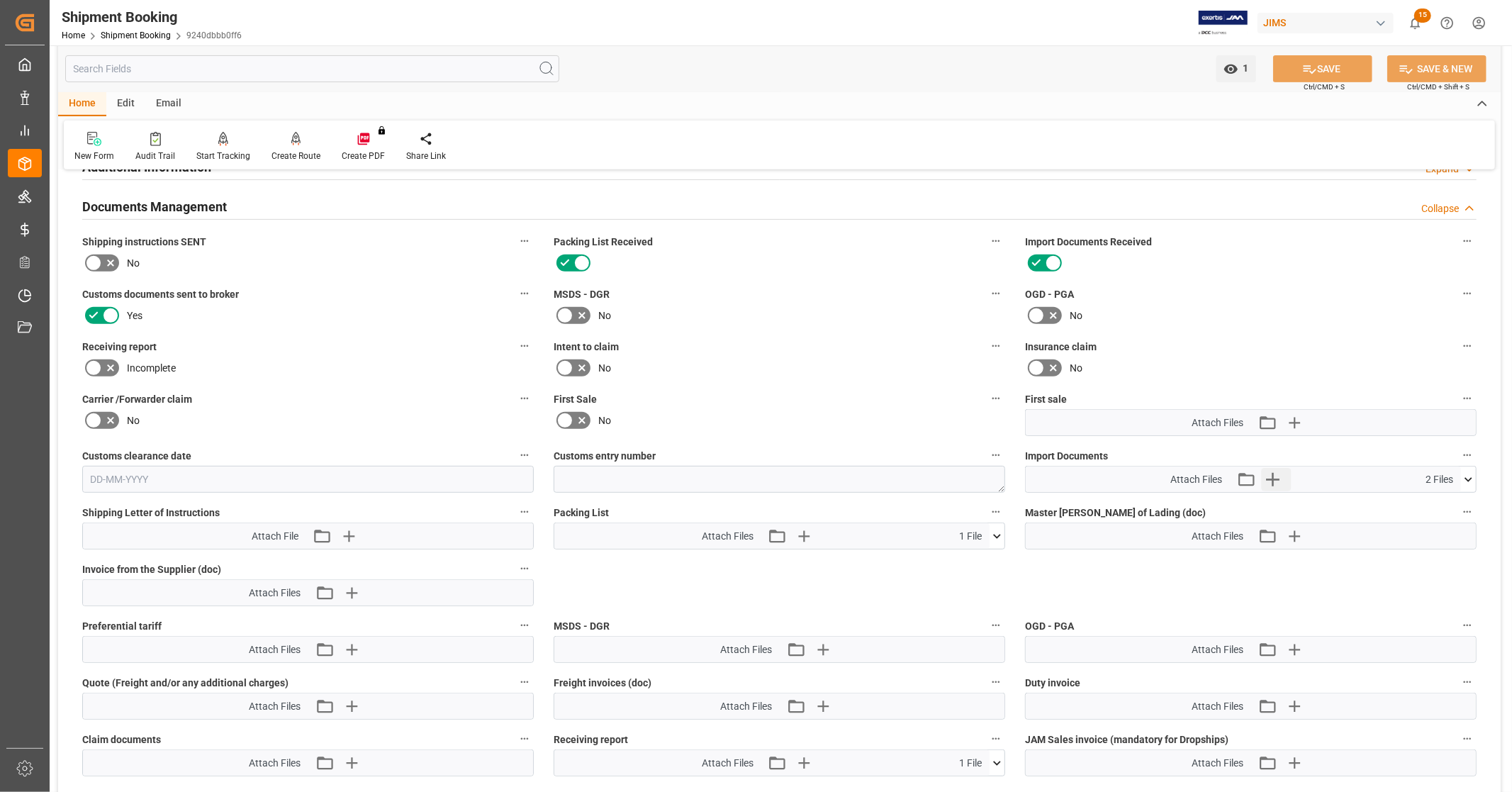
scroll to position [551, 0]
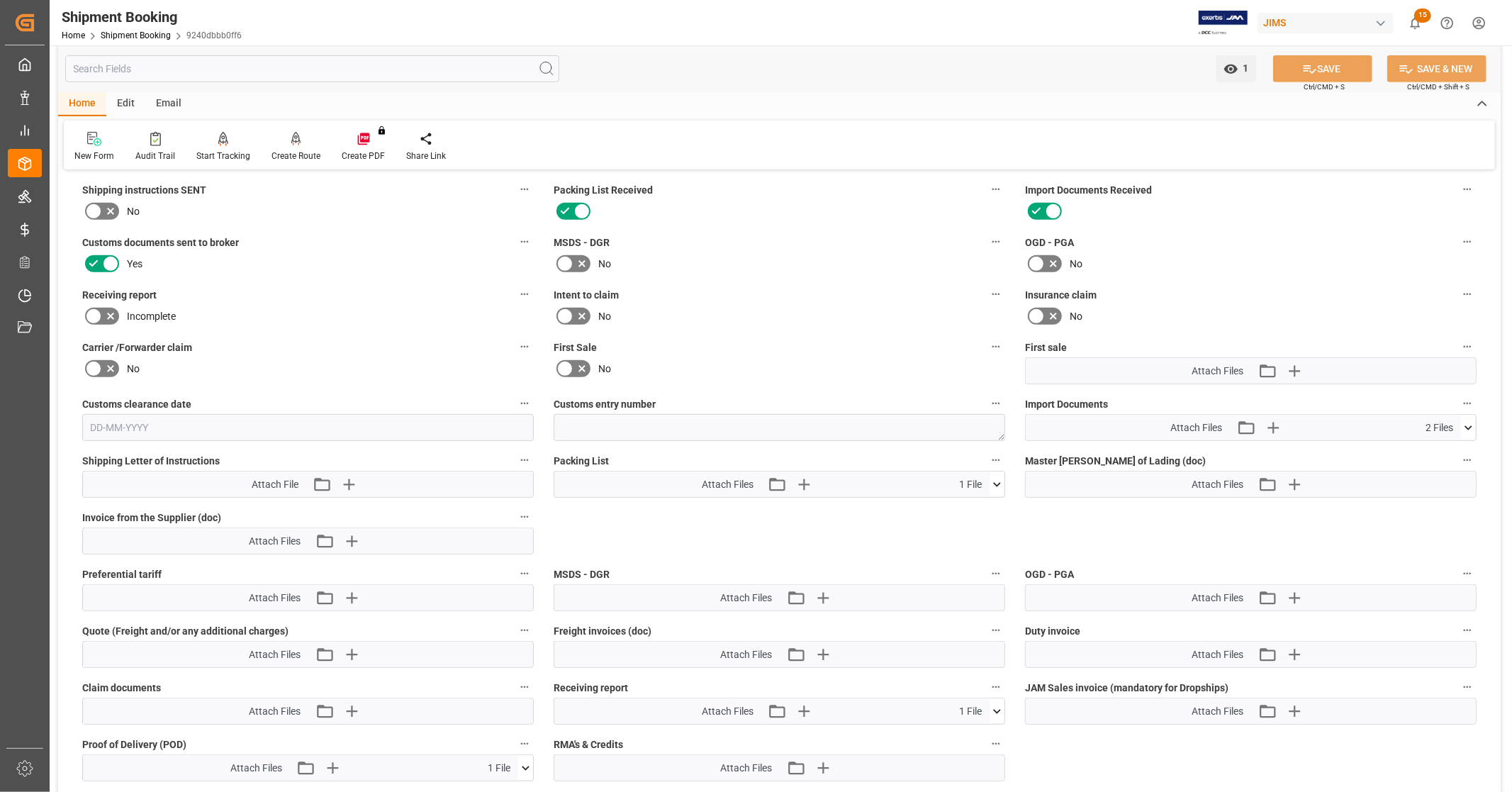
click at [1468, 428] on icon at bounding box center [1468, 428] width 15 height 15
click at [1426, 464] on icon at bounding box center [1430, 468] width 15 height 15
click at [1472, 422] on icon at bounding box center [1468, 428] width 15 height 15
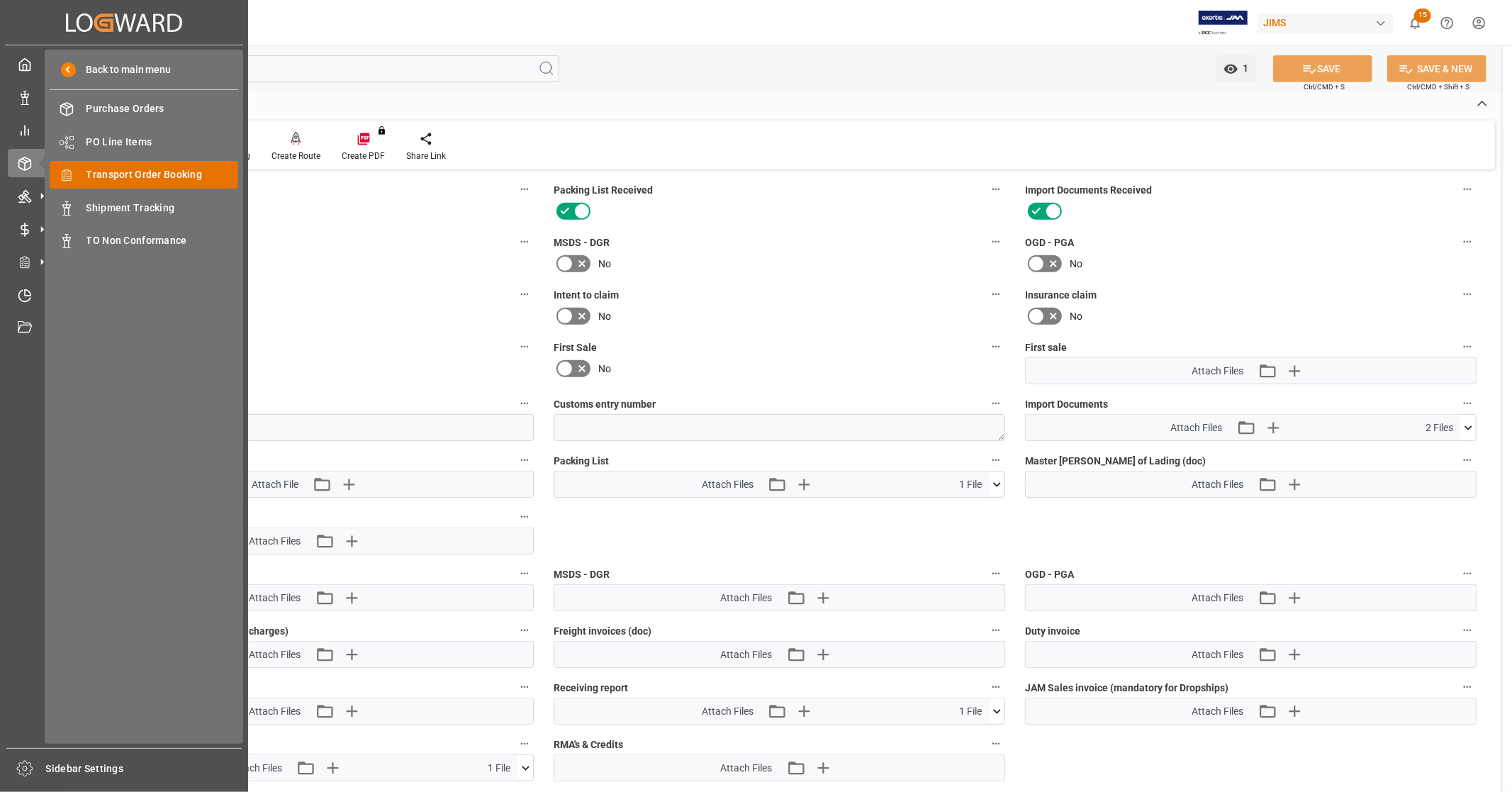
click at [151, 173] on span "Transport Order Booking" at bounding box center [163, 174] width 152 height 15
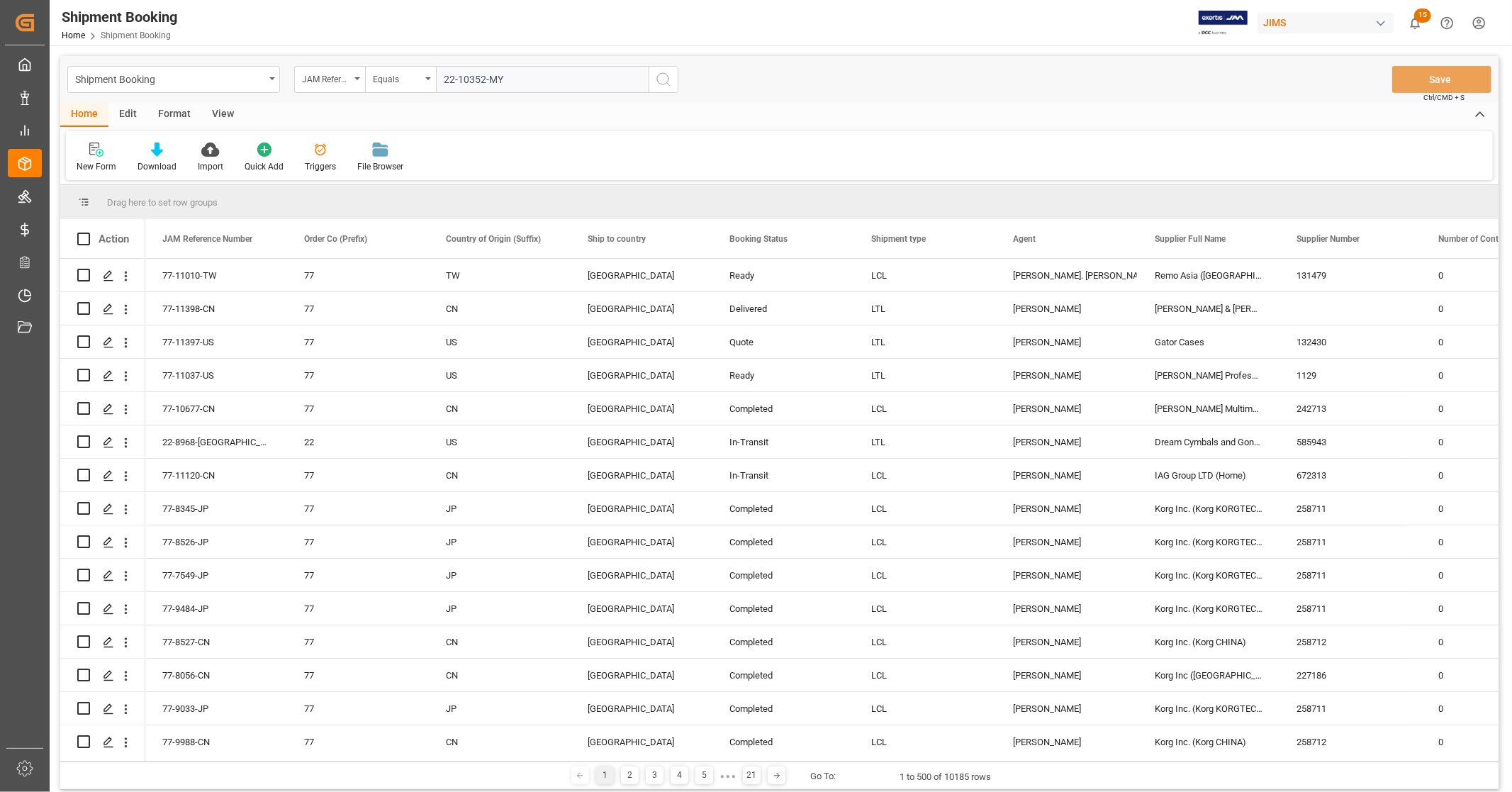
type input "22-10352-MY"
click at [668, 76] on circle "search button" at bounding box center [663, 79] width 12 height 12
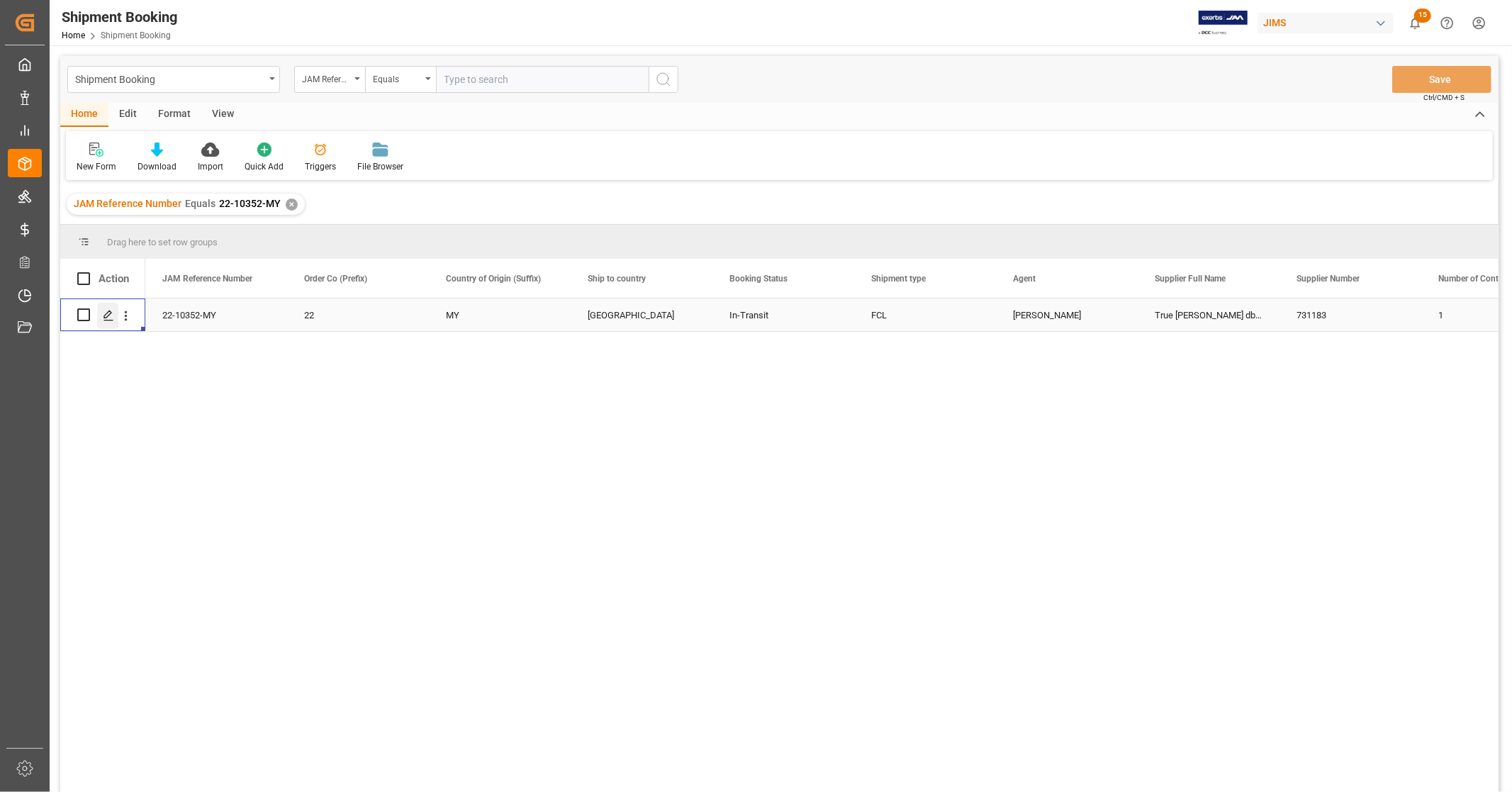
click at [107, 317] on icon "Press SPACE to select this row." at bounding box center [108, 315] width 12 height 12
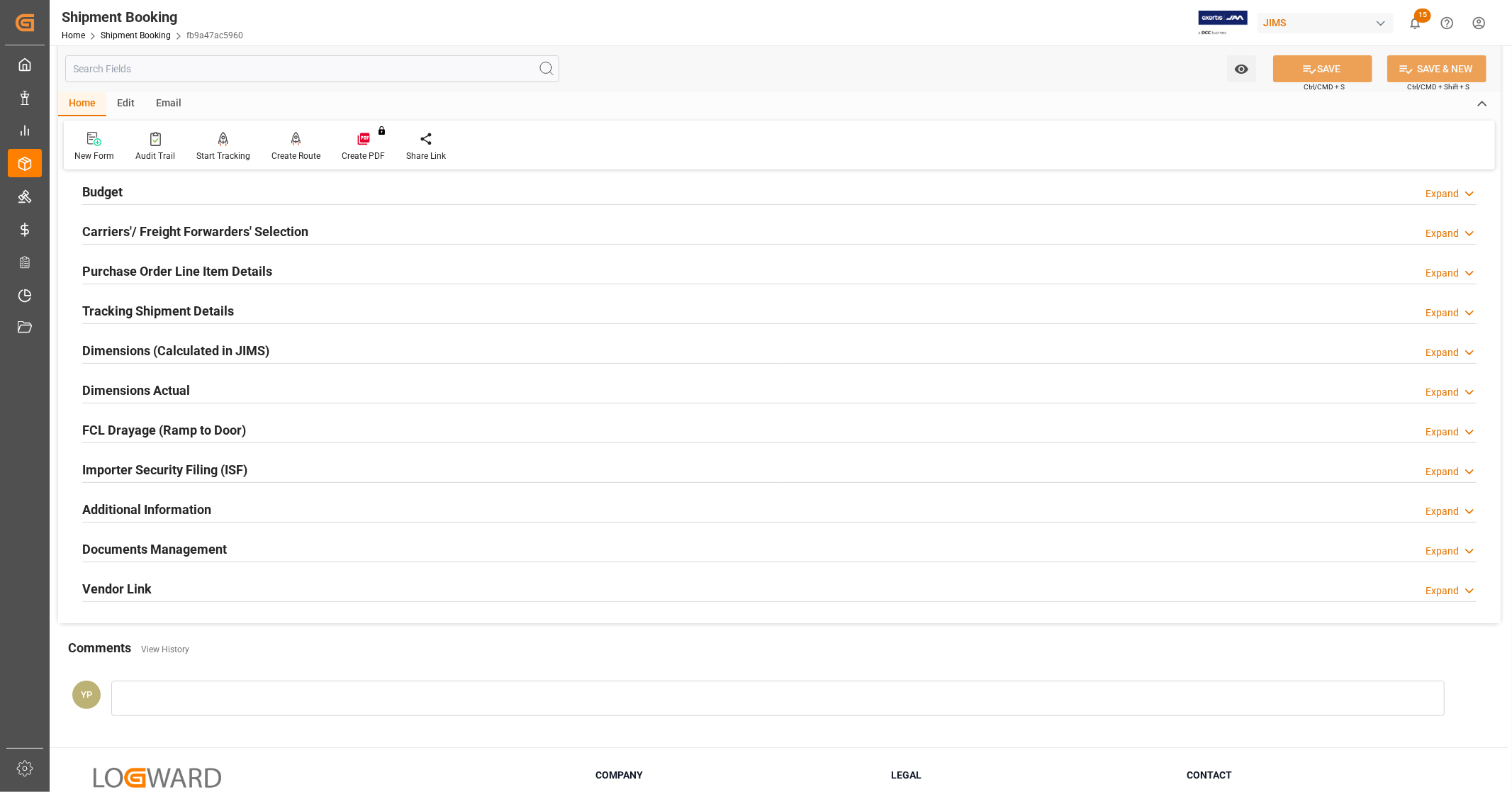
scroll to position [157, 0]
click at [208, 554] on h2 "Documents Management" at bounding box center [155, 548] width 145 height 19
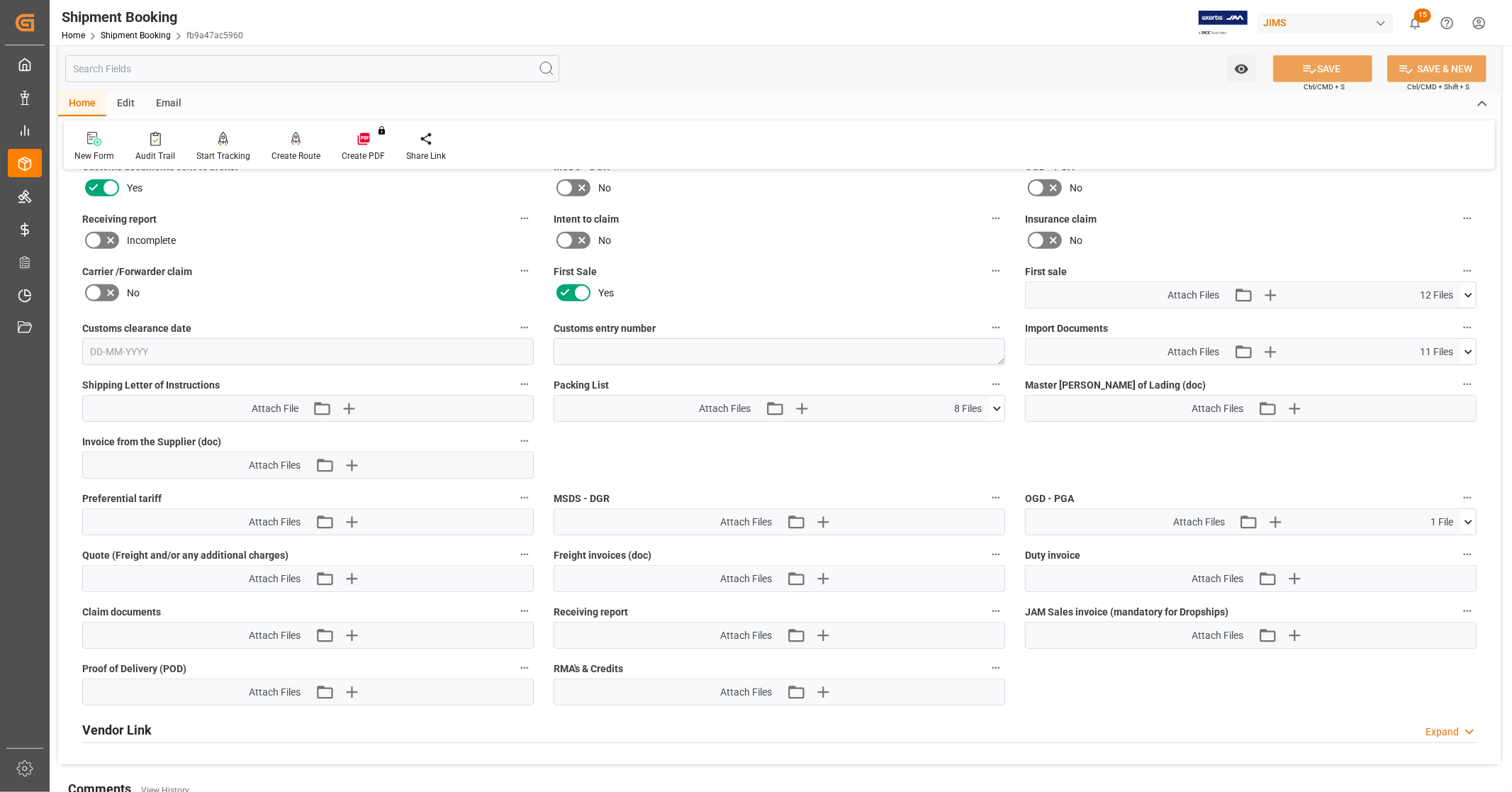
scroll to position [629, 0]
click at [1470, 290] on icon at bounding box center [1468, 292] width 8 height 4
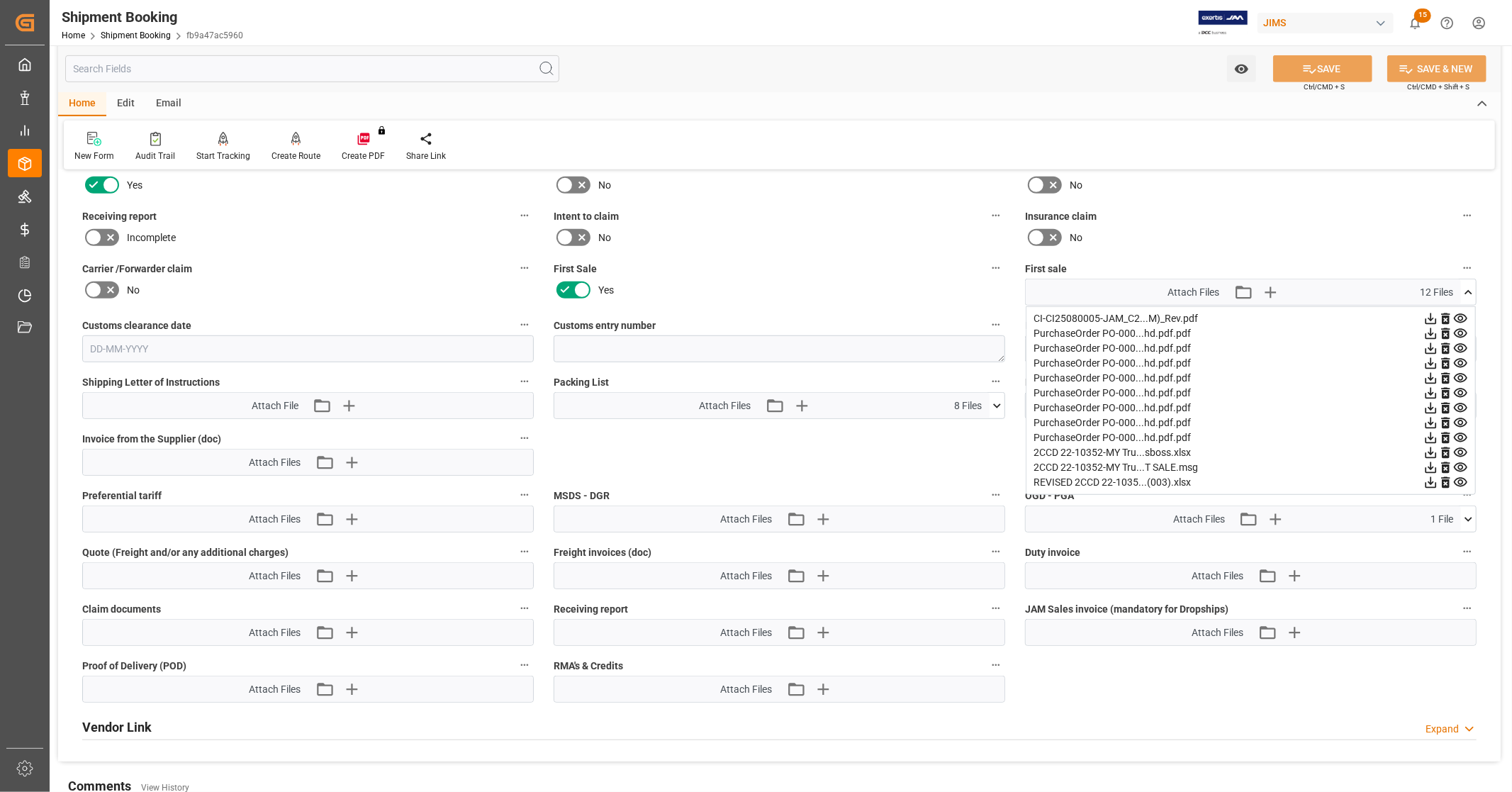
click at [1428, 480] on icon at bounding box center [1430, 482] width 15 height 15
click at [1466, 287] on icon at bounding box center [1468, 292] width 15 height 15
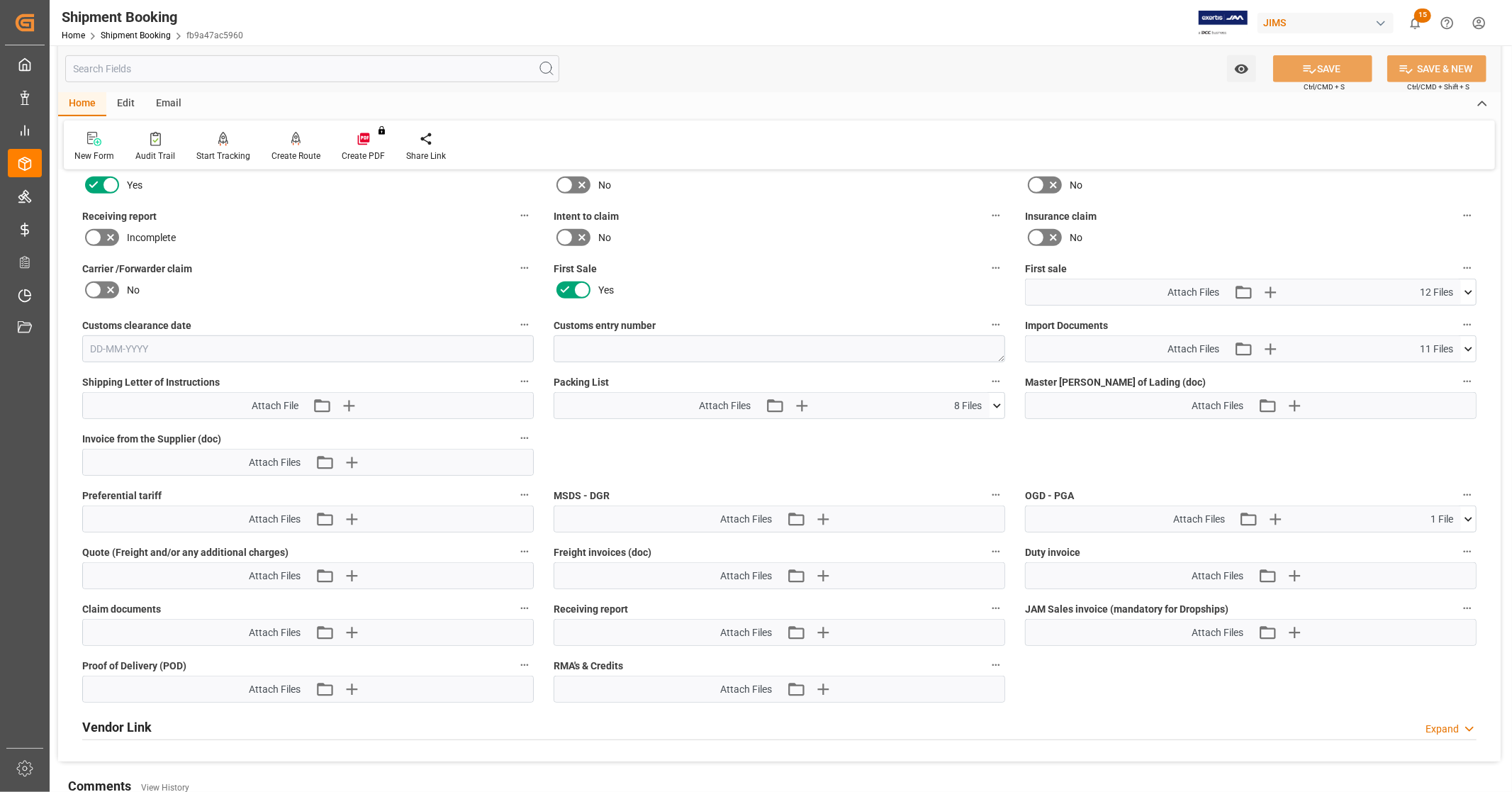
click at [1470, 348] on icon at bounding box center [1468, 349] width 15 height 15
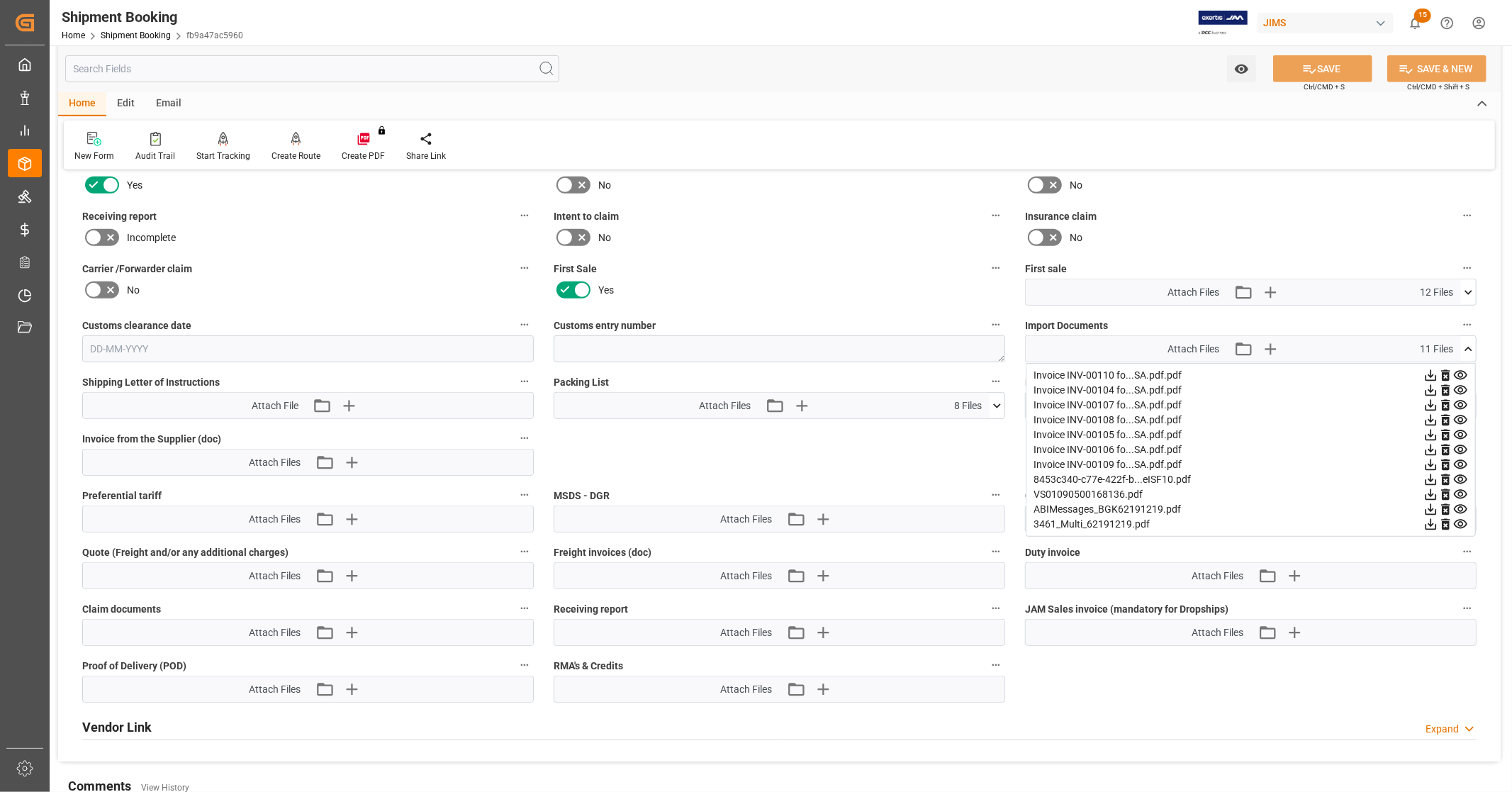
click at [1429, 489] on icon at bounding box center [1430, 494] width 15 height 15
click at [1471, 342] on icon at bounding box center [1468, 349] width 15 height 15
